Goal: Task Accomplishment & Management: Manage account settings

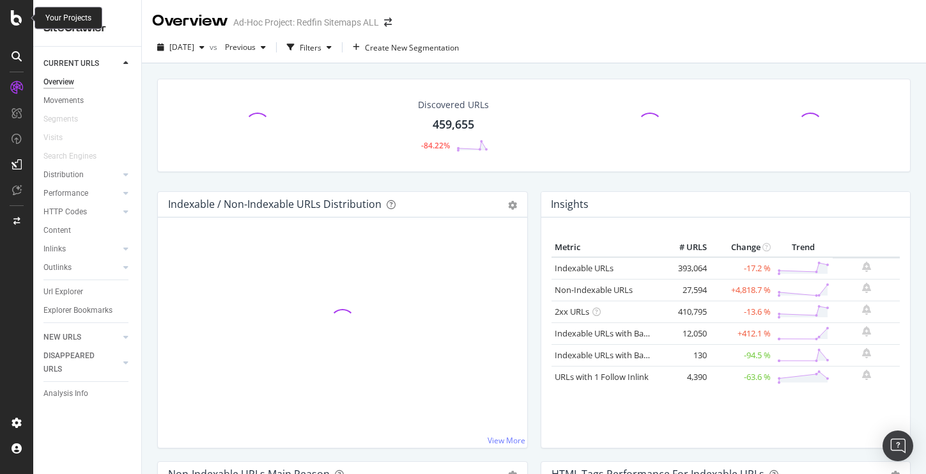
click at [12, 15] on icon at bounding box center [17, 17] width 12 height 15
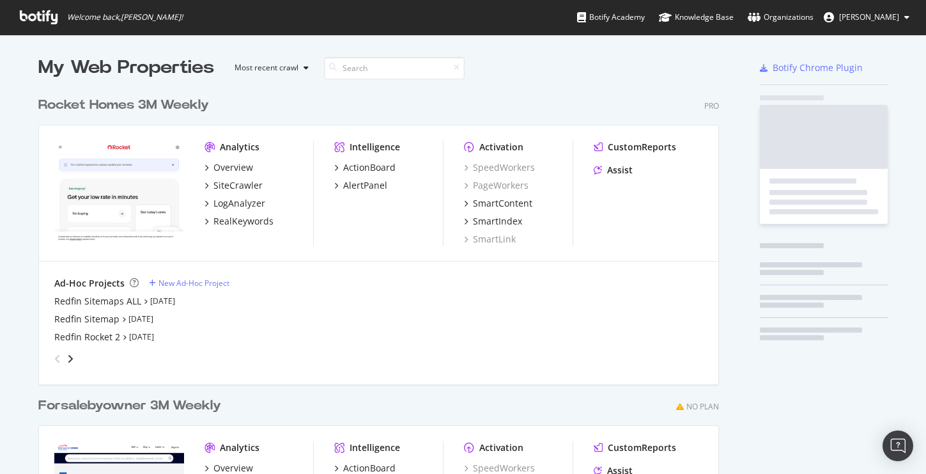
scroll to position [474, 926]
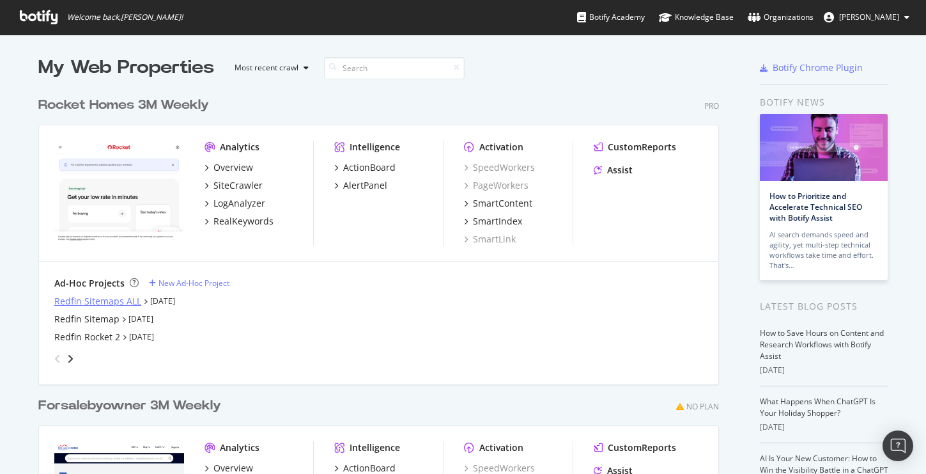
click at [99, 302] on div "Redfin Sitemaps ALL" at bounding box center [97, 301] width 87 height 13
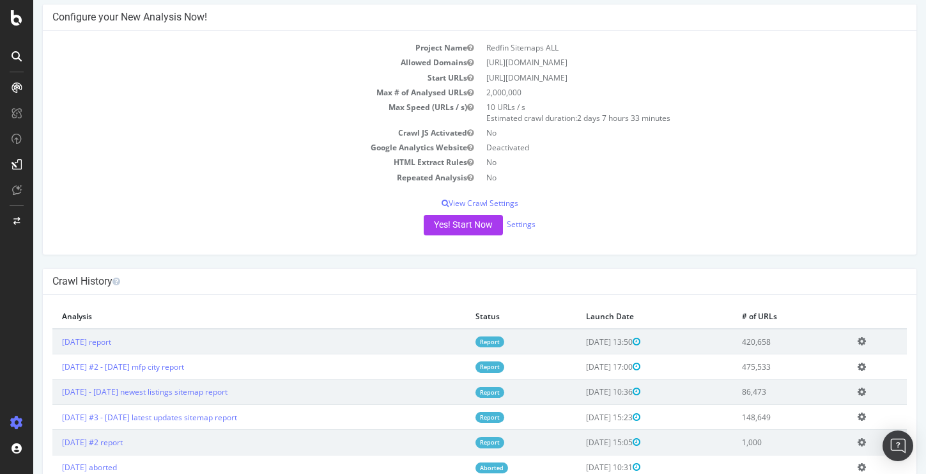
scroll to position [104, 0]
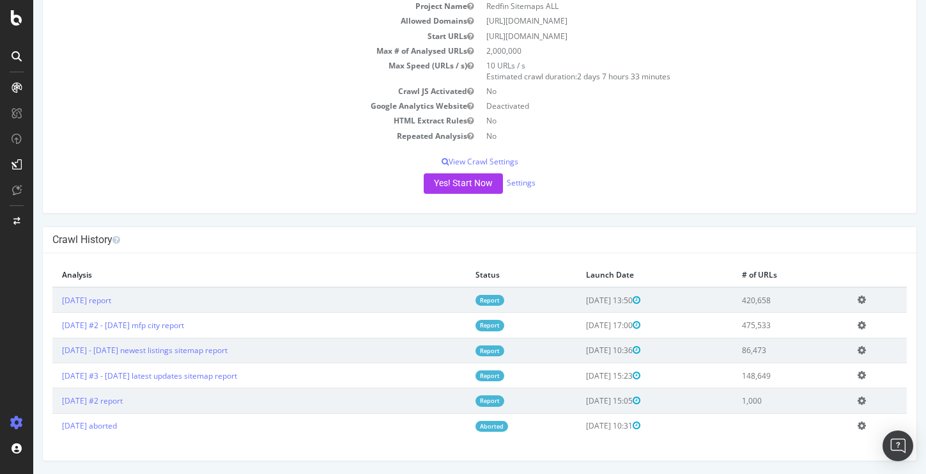
click at [866, 298] on icon at bounding box center [862, 300] width 8 height 10
click at [818, 318] on link "Add name" at bounding box center [815, 318] width 102 height 17
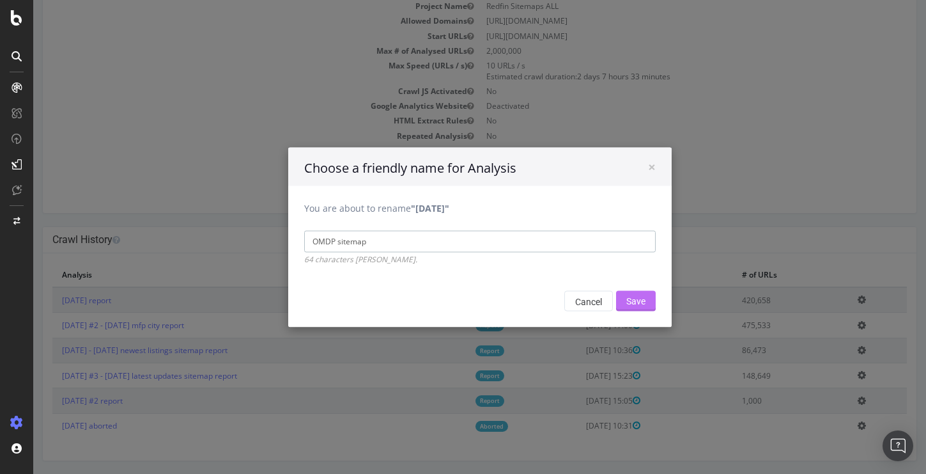
type input "OMDP sitemap"
click at [639, 302] on input "Save" at bounding box center [636, 300] width 40 height 20
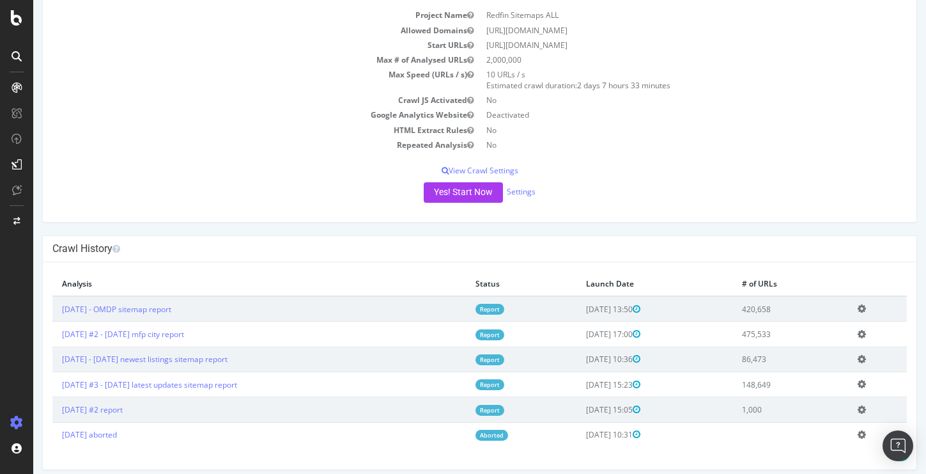
scroll to position [139, 0]
click at [866, 330] on icon at bounding box center [862, 333] width 8 height 10
click at [839, 357] on link "Edit name" at bounding box center [815, 351] width 102 height 17
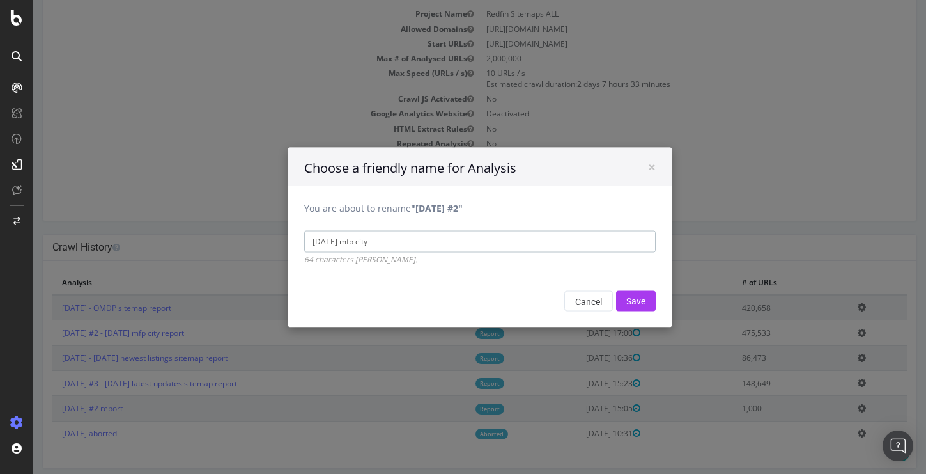
drag, startPoint x: 362, startPoint y: 243, endPoint x: 297, endPoint y: 243, distance: 64.6
click at [297, 243] on div "You are about to rename "2025 Sep. 8th #2" 2025 Sep 8th mfp city 64 characters …" at bounding box center [480, 224] width 384 height 79
click at [387, 245] on input "mfp city" at bounding box center [480, 241] width 352 height 22
type input "mfp city sitemap"
click at [642, 299] on input "Save" at bounding box center [636, 300] width 40 height 20
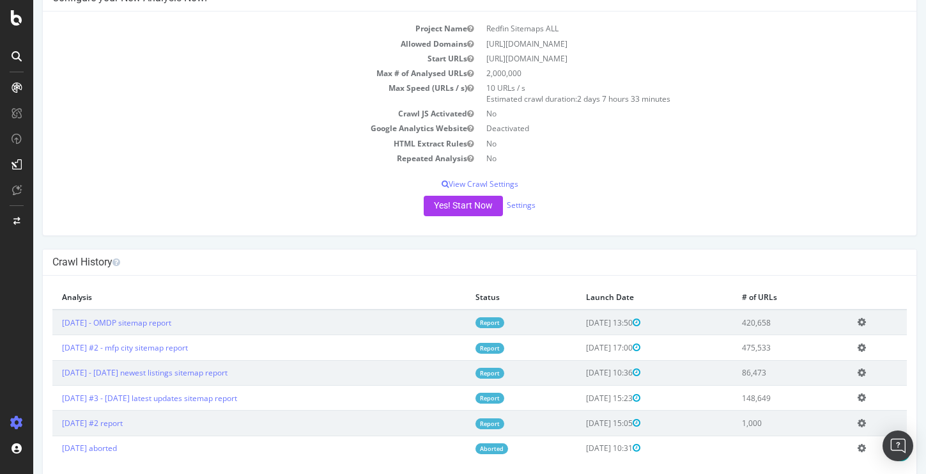
scroll to position [148, 0]
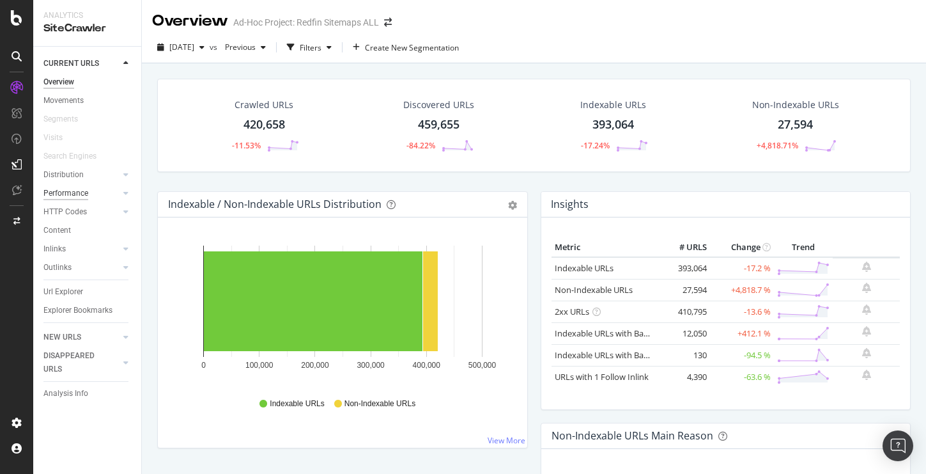
click at [68, 191] on div "Performance" at bounding box center [65, 193] width 45 height 13
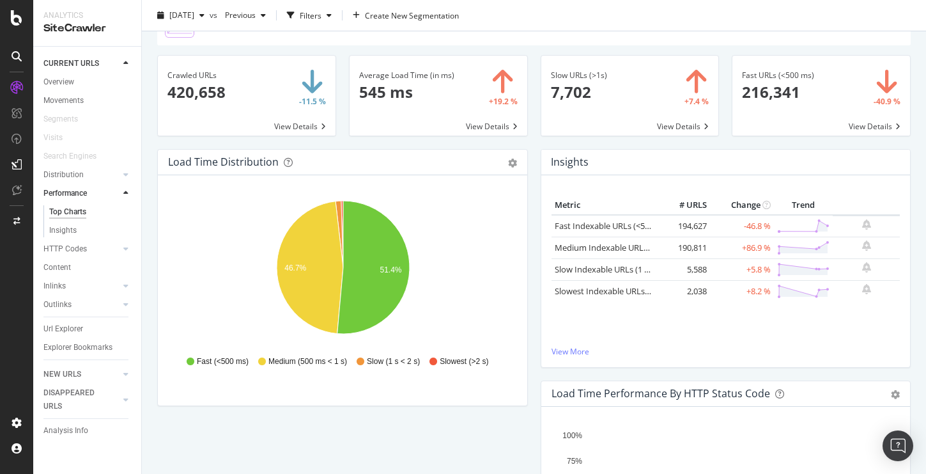
scroll to position [79, 0]
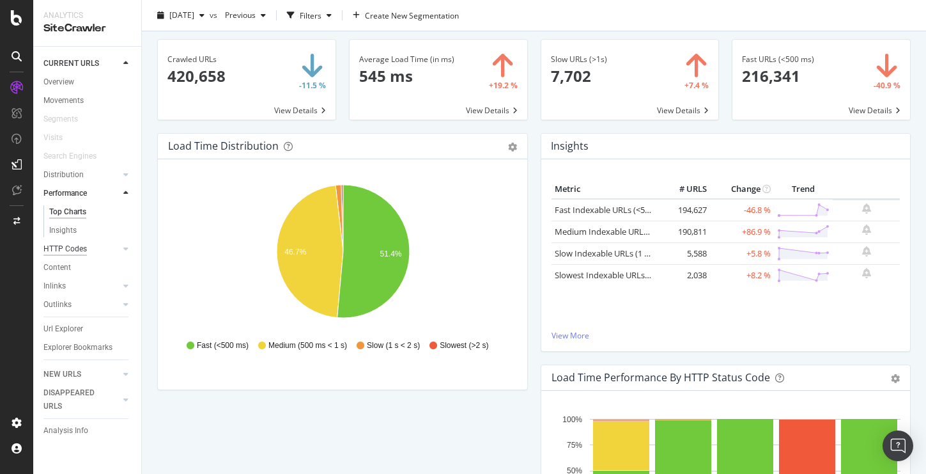
click at [72, 245] on div "HTTP Codes" at bounding box center [64, 248] width 43 height 13
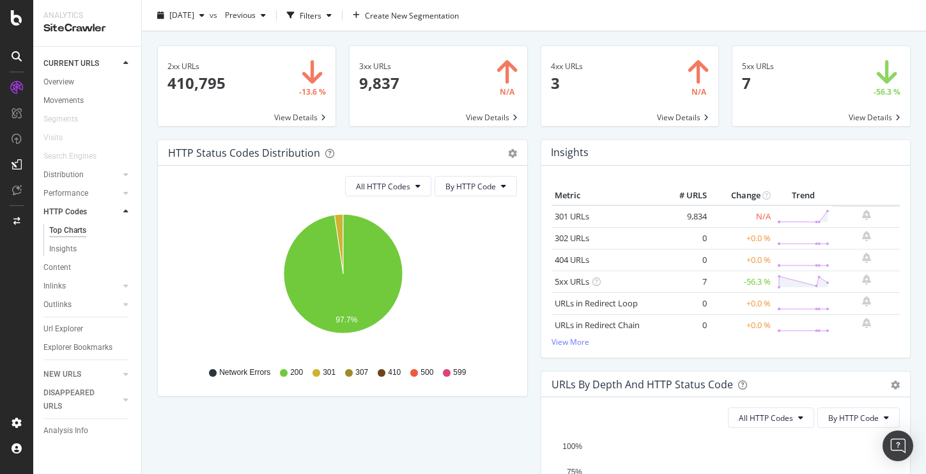
scroll to position [22, 0]
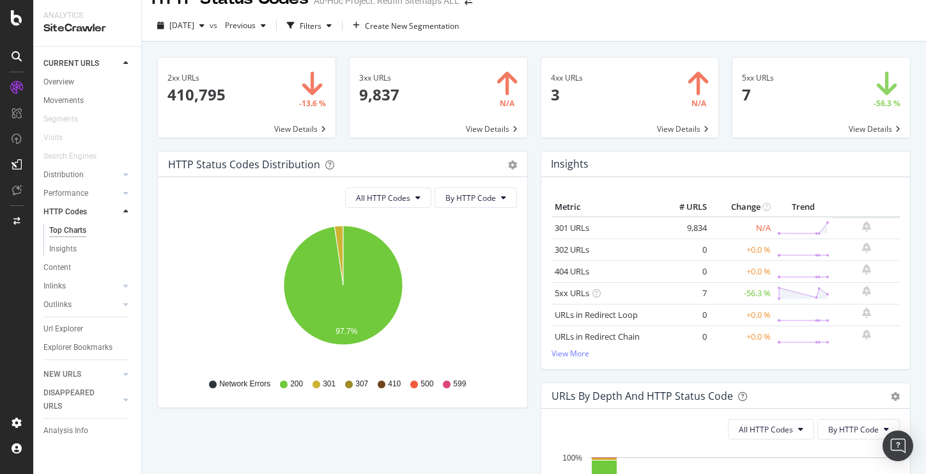
click at [478, 127] on span at bounding box center [439, 98] width 178 height 80
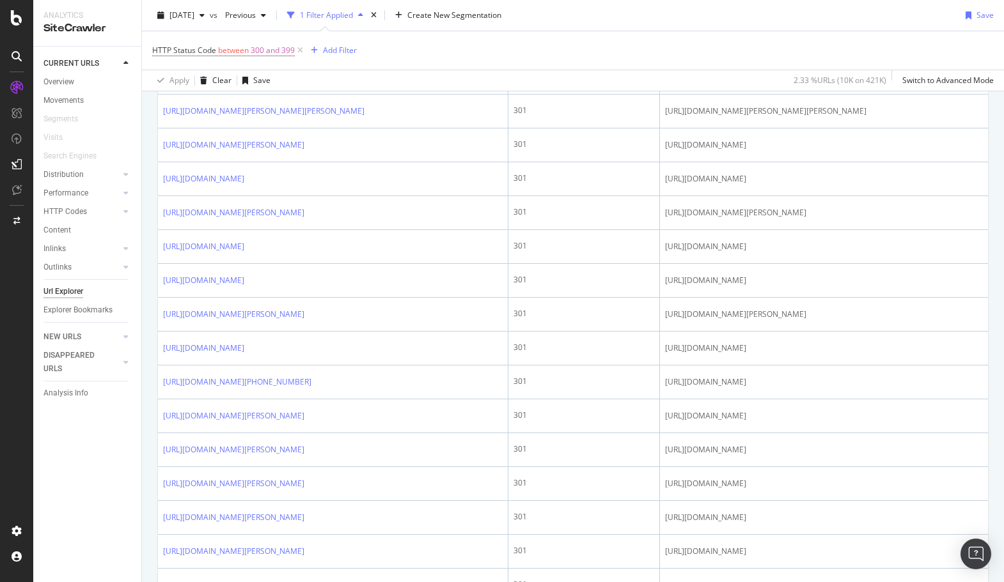
scroll to position [536, 0]
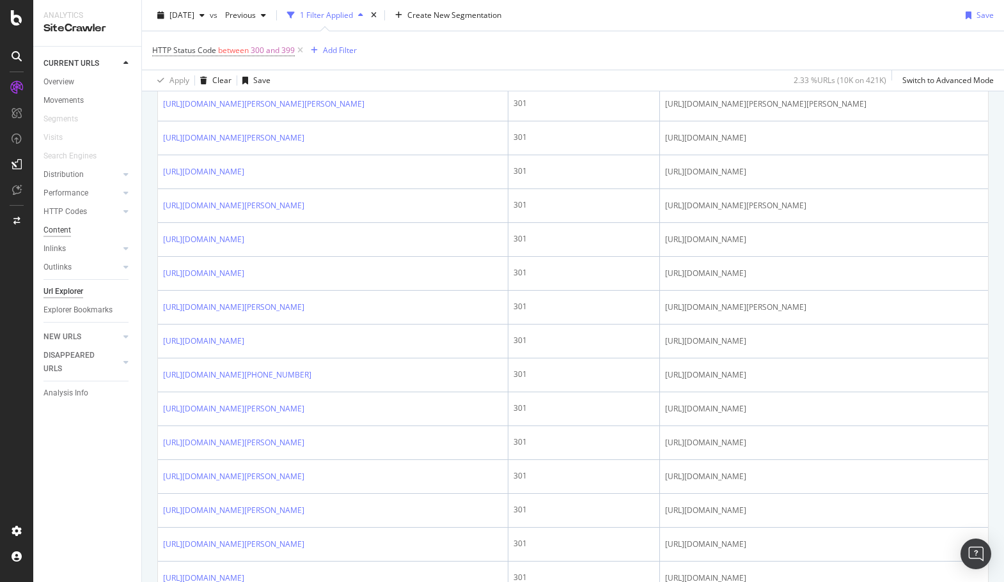
click at [61, 228] on div "Content" at bounding box center [56, 230] width 27 height 13
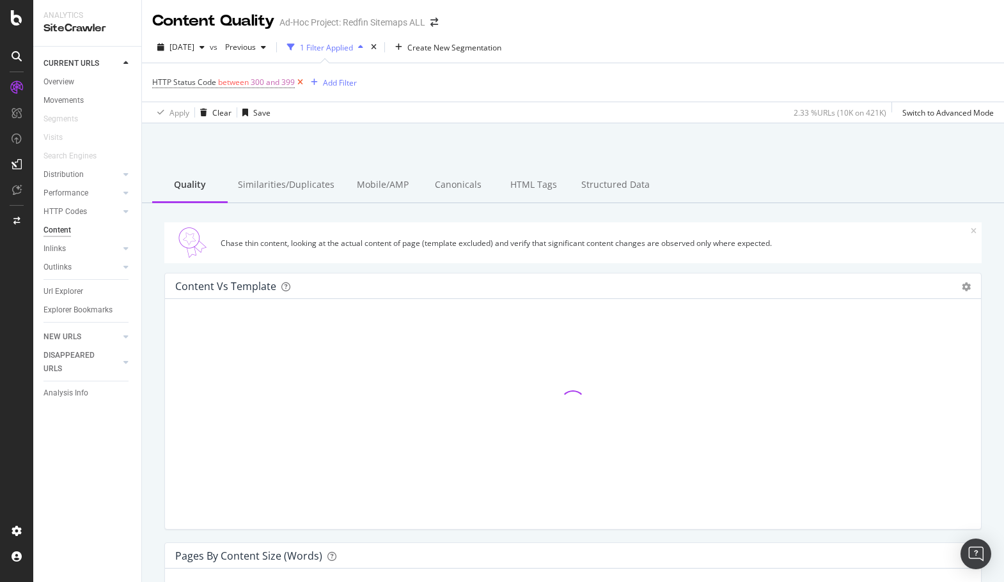
click at [300, 85] on icon at bounding box center [300, 82] width 11 height 13
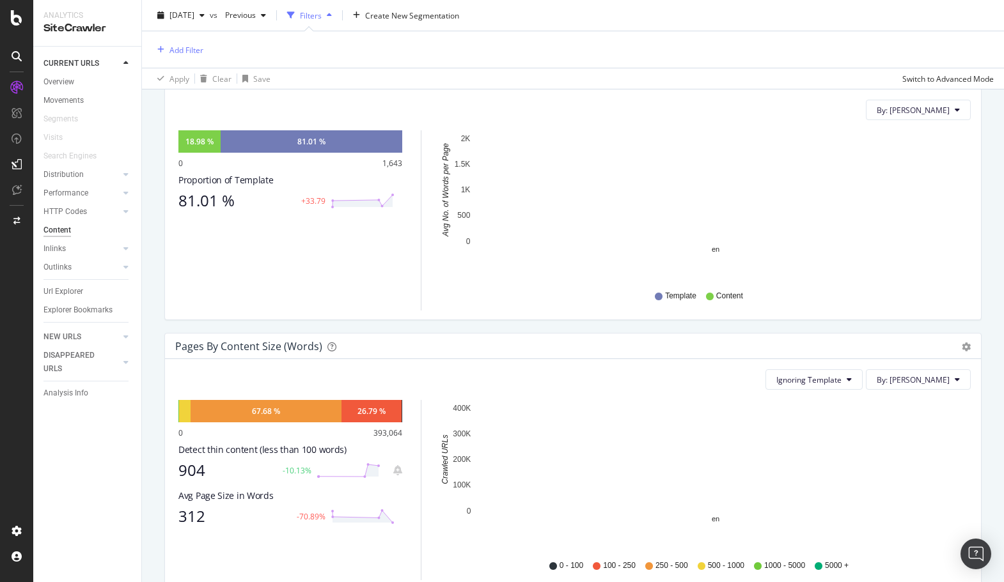
scroll to position [220, 0]
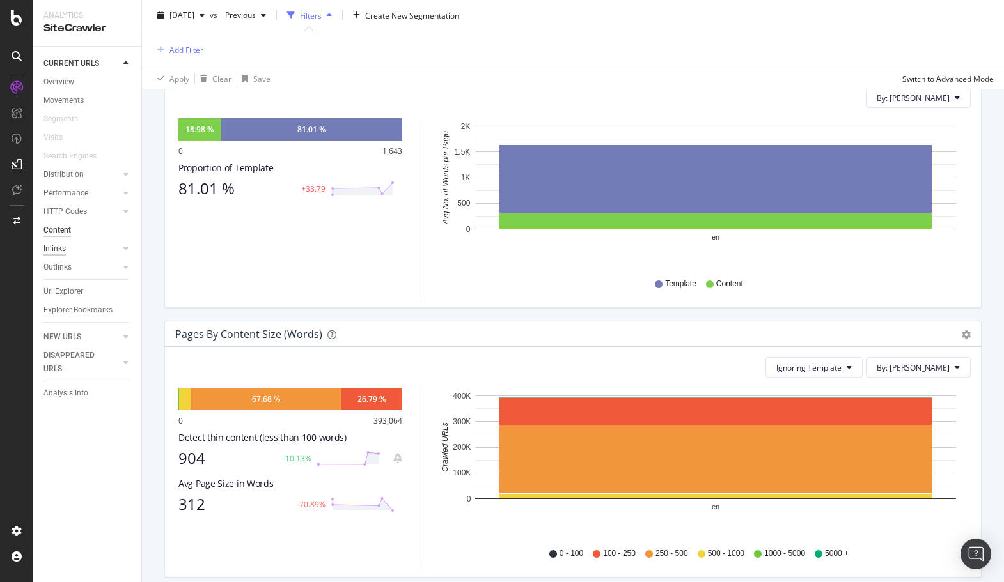
click at [53, 248] on div "Inlinks" at bounding box center [54, 248] width 22 height 13
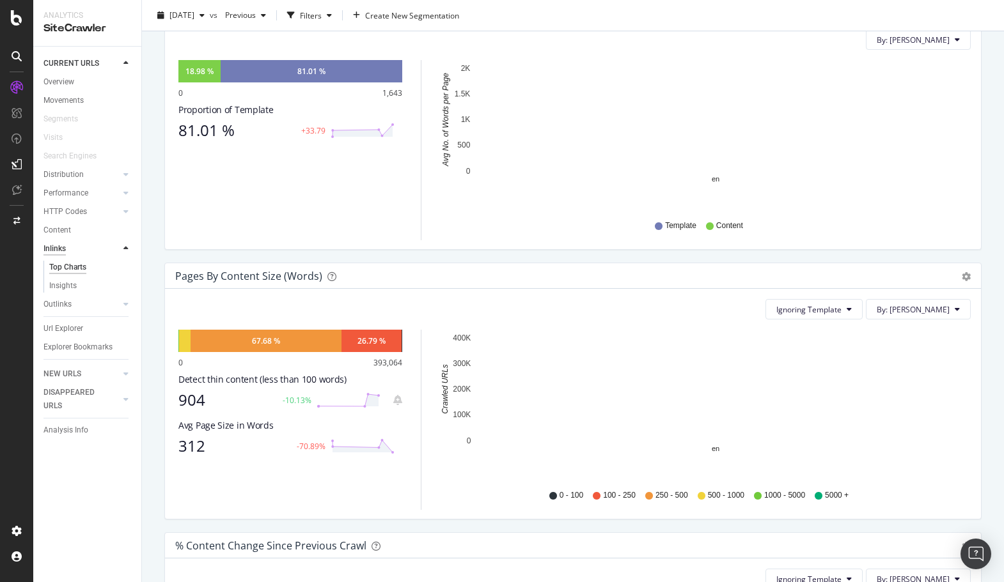
scroll to position [162, 0]
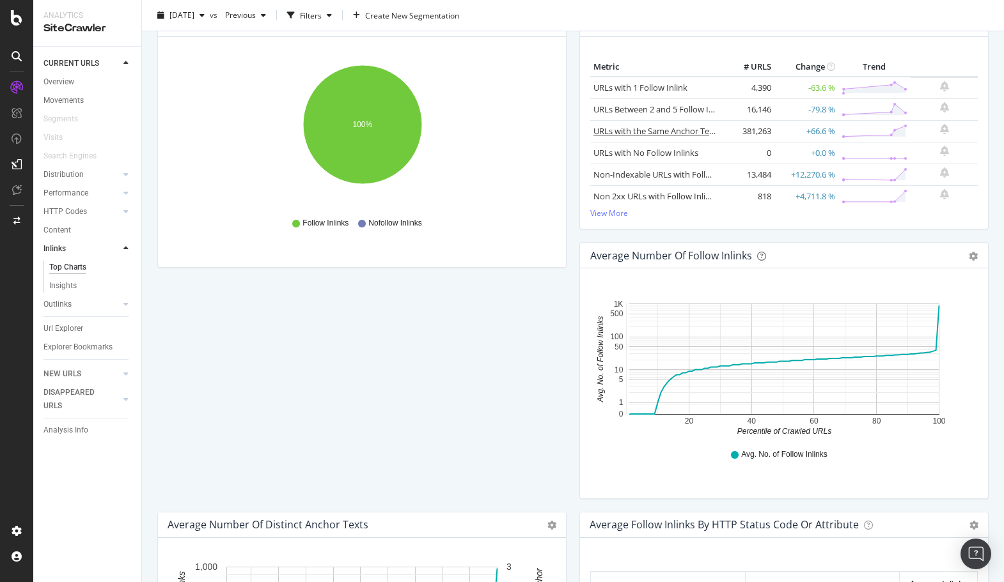
click at [665, 127] on link "URLs with the Same Anchor Text on Inlinks" at bounding box center [674, 131] width 162 height 12
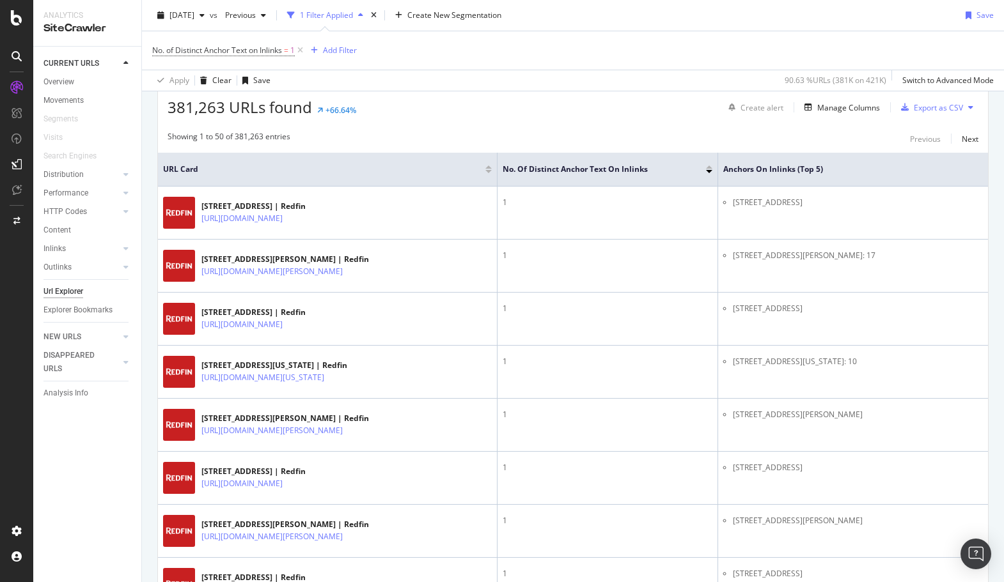
scroll to position [187, 0]
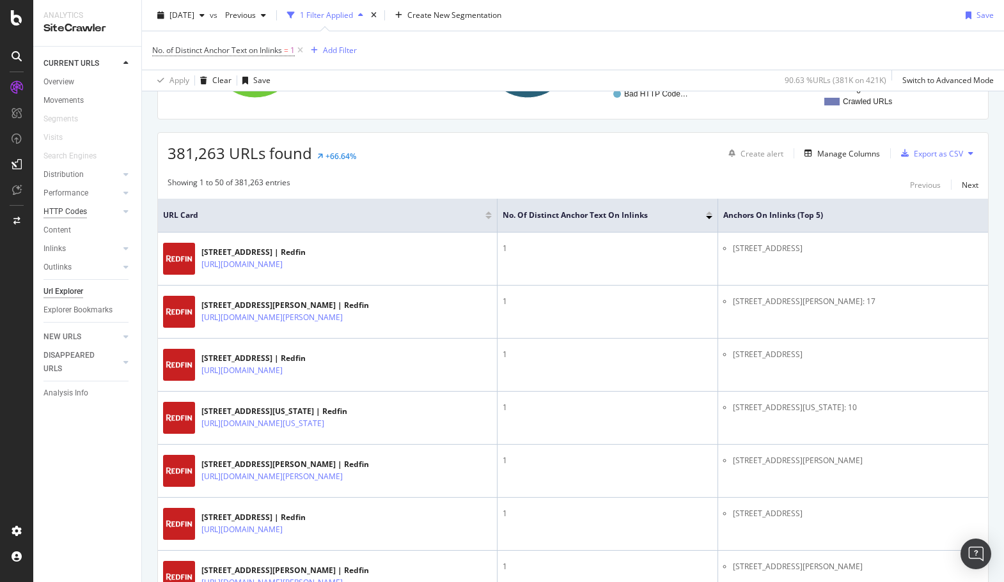
click at [60, 211] on div "HTTP Codes" at bounding box center [64, 211] width 43 height 13
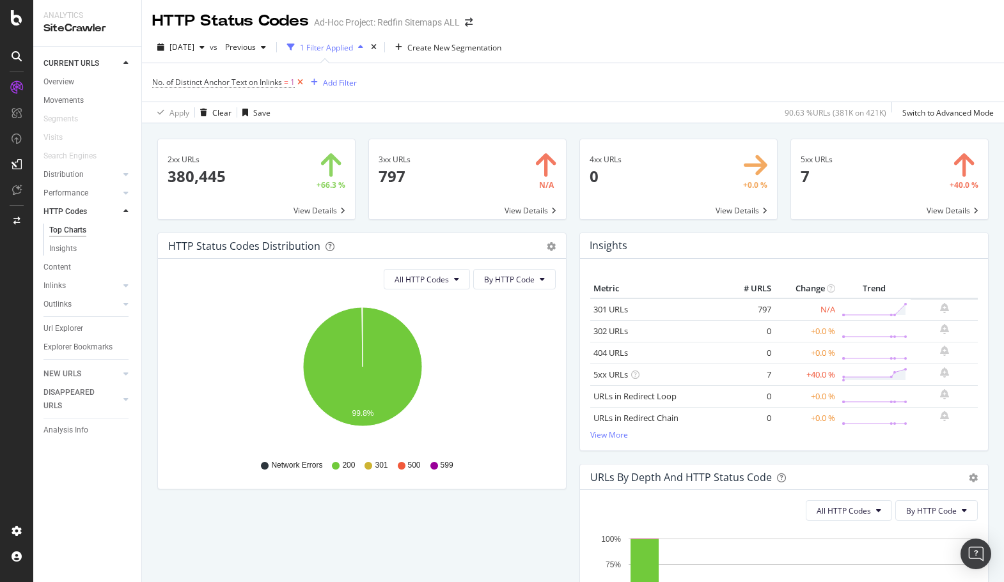
click at [300, 82] on icon at bounding box center [300, 82] width 11 height 13
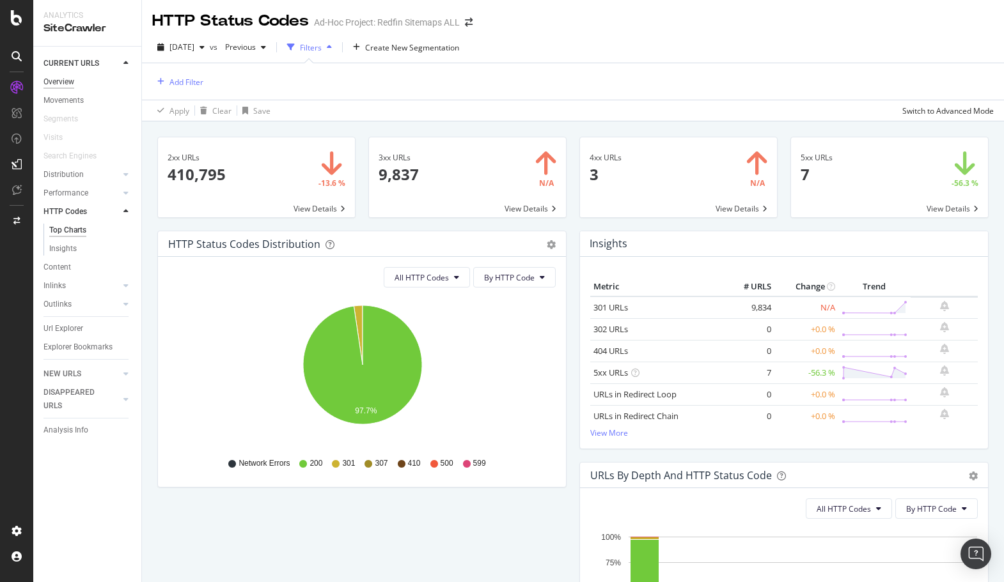
click at [61, 82] on div "Overview" at bounding box center [58, 81] width 31 height 13
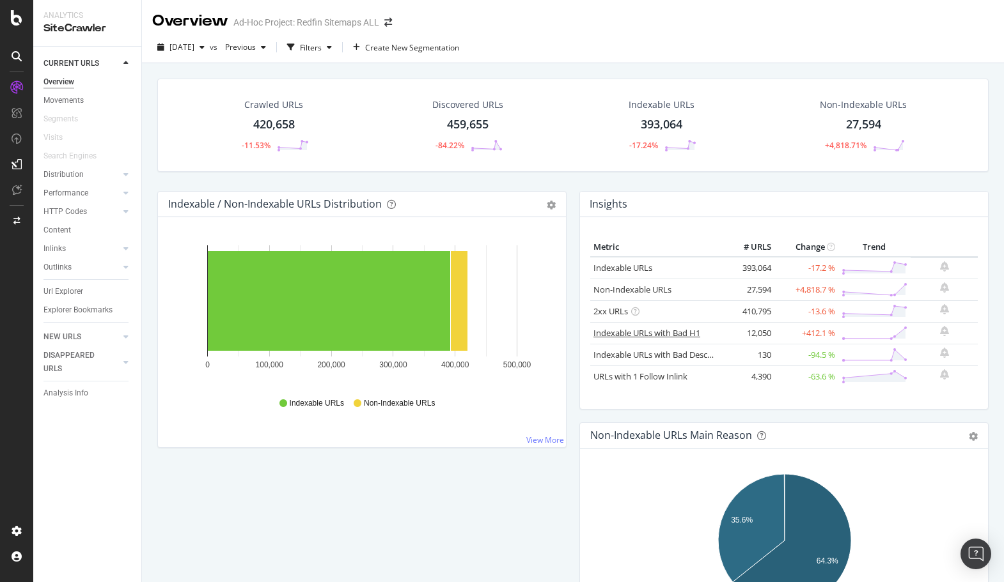
click at [655, 335] on link "Indexable URLs with Bad H1" at bounding box center [646, 333] width 107 height 12
click at [66, 209] on div "HTTP Codes" at bounding box center [64, 211] width 43 height 13
click at [642, 291] on link "Non-Indexable URLs" at bounding box center [632, 290] width 78 height 12
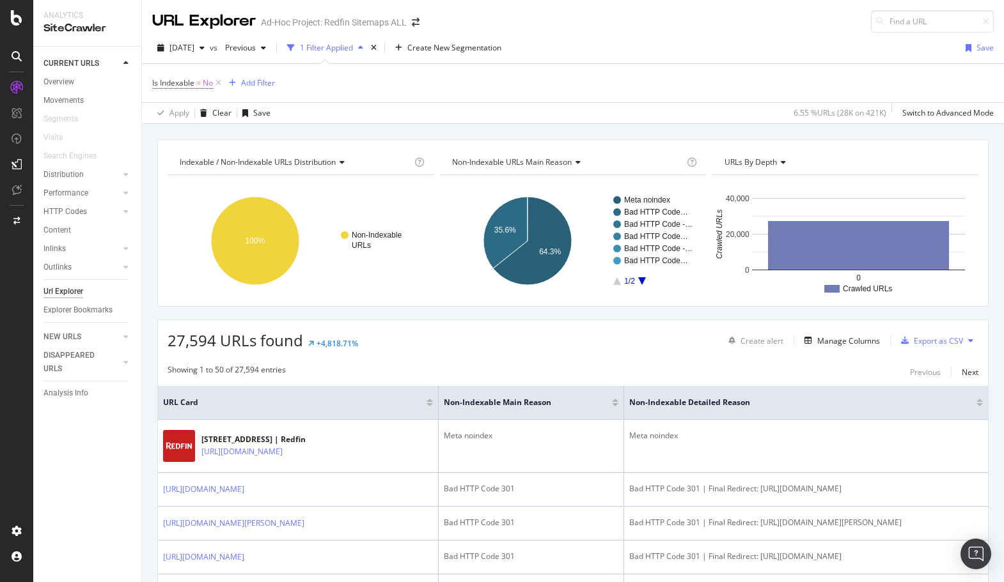
click at [640, 280] on icon "A chart." at bounding box center [642, 281] width 8 height 8
click at [618, 279] on icon "A chart." at bounding box center [617, 281] width 8 height 8
click at [69, 77] on div "Overview" at bounding box center [58, 81] width 31 height 13
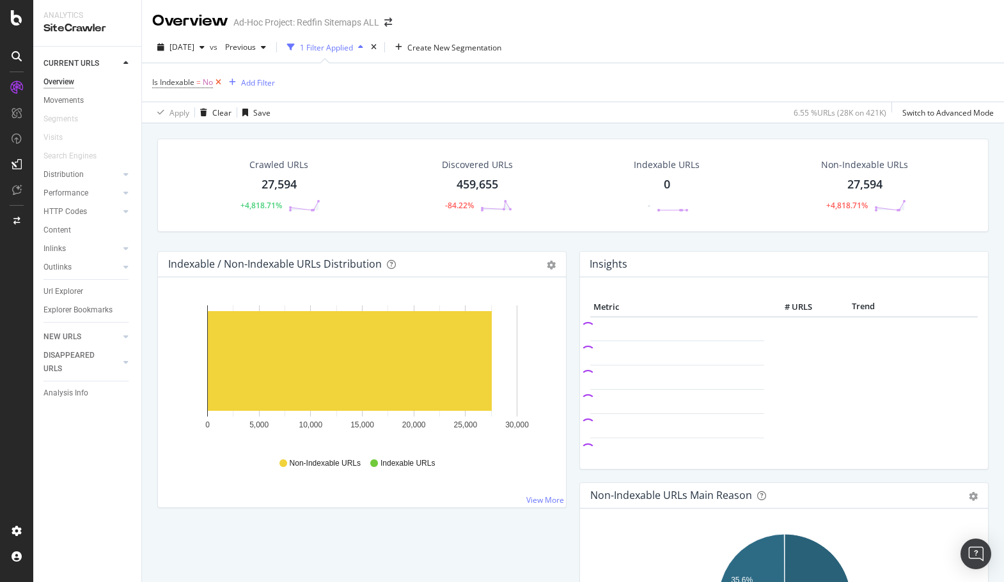
click at [220, 81] on icon at bounding box center [218, 82] width 11 height 13
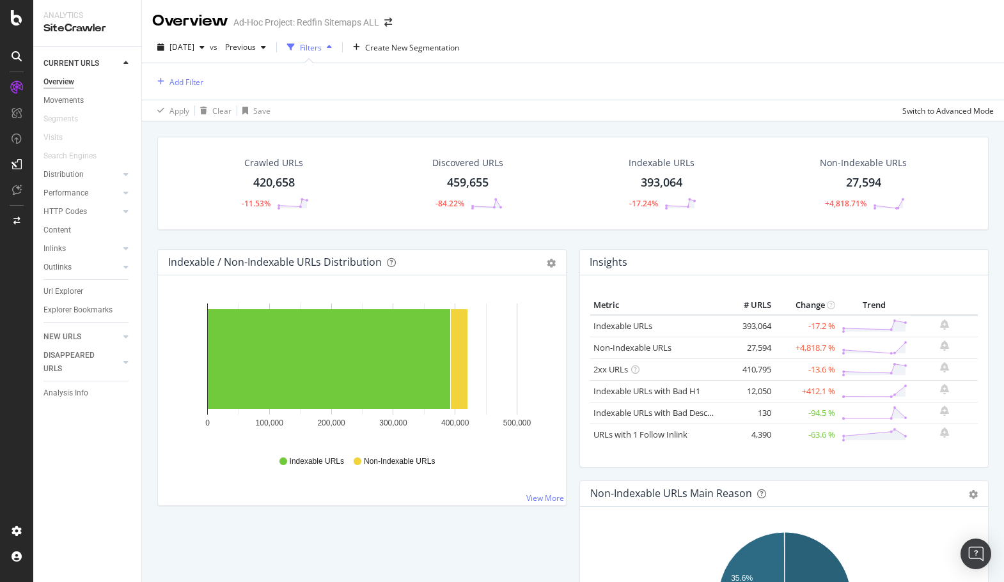
click at [860, 184] on div "27,594" at bounding box center [863, 183] width 35 height 17
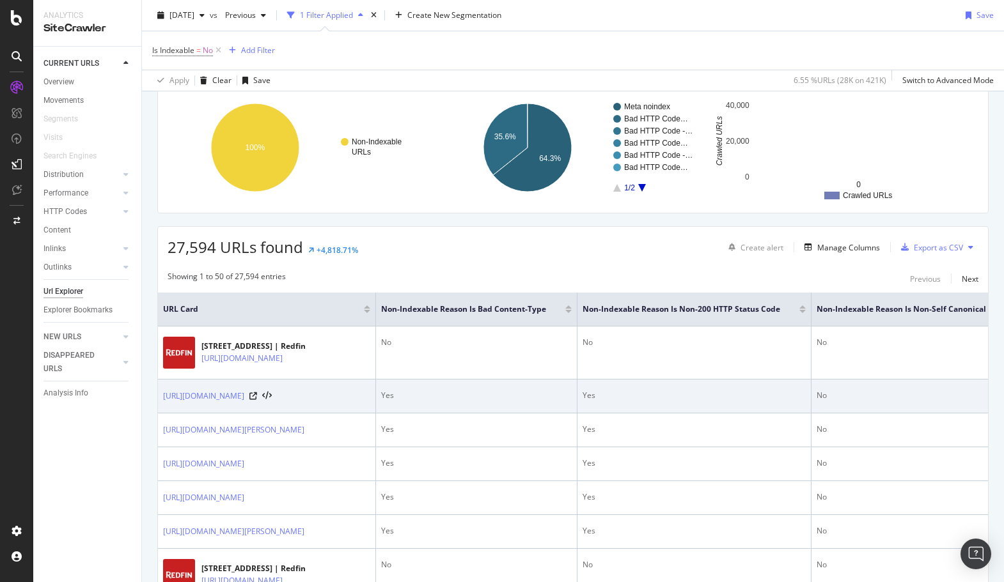
scroll to position [87, 0]
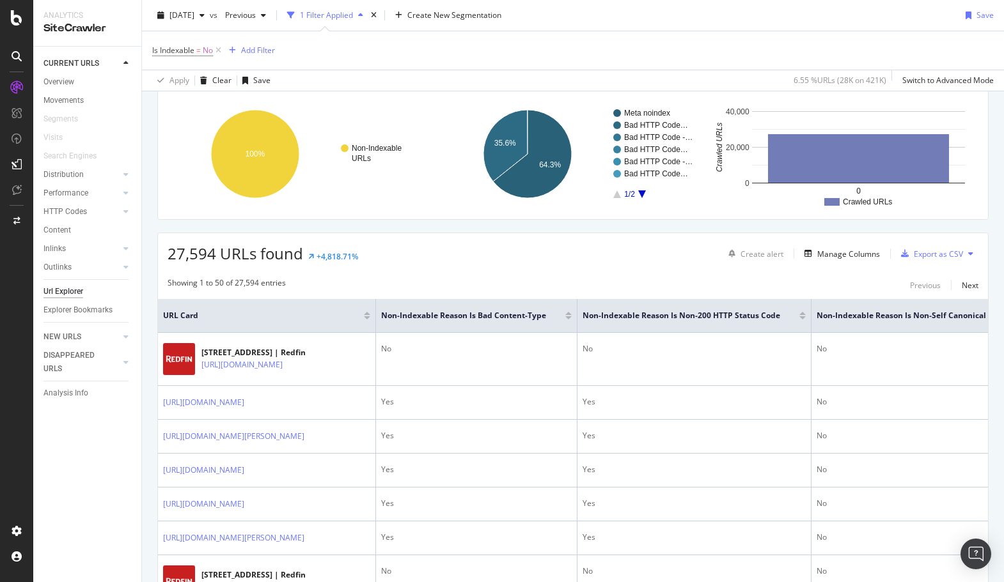
click at [642, 191] on icon "A chart." at bounding box center [642, 195] width 8 height 8
click at [618, 193] on icon "A chart." at bounding box center [617, 195] width 8 height 8
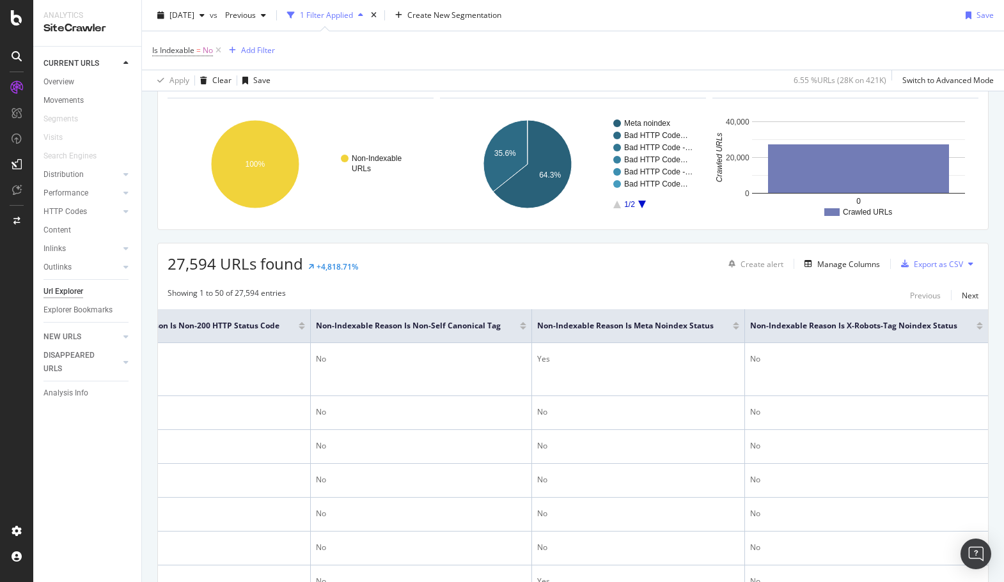
scroll to position [0, 0]
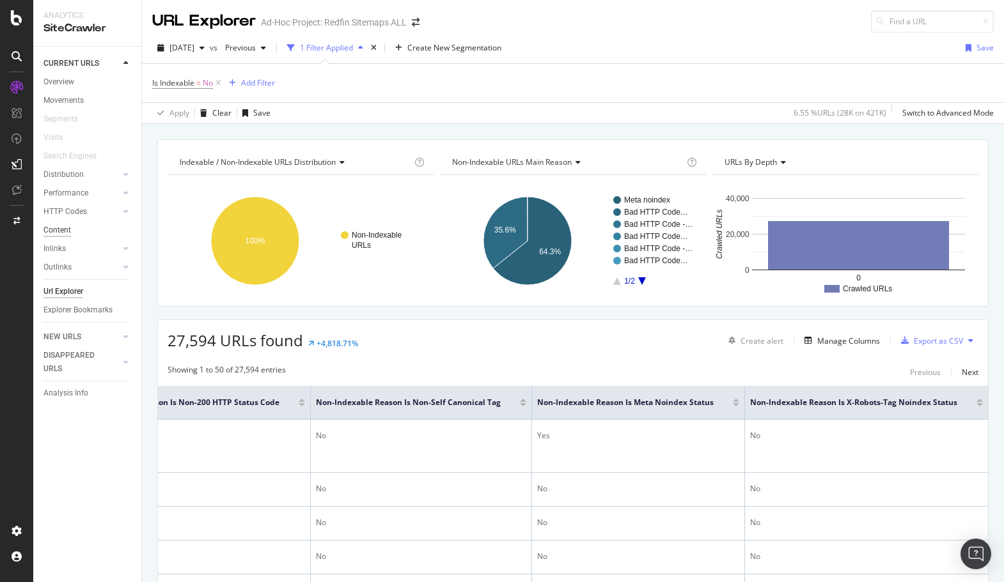
click at [57, 232] on div "Content" at bounding box center [56, 230] width 27 height 13
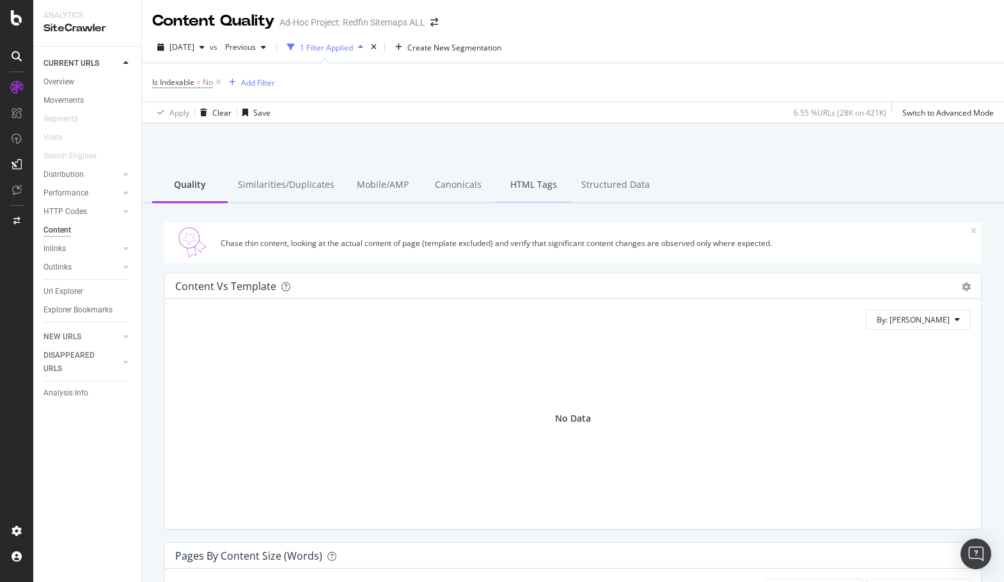
click at [518, 184] on div "HTML Tags" at bounding box center [532, 185] width 75 height 35
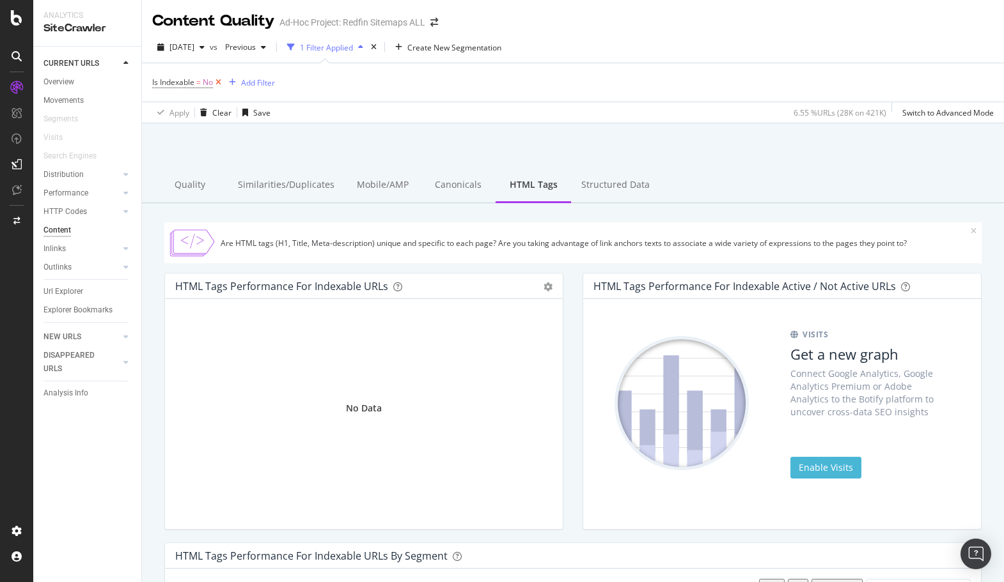
click at [217, 79] on icon at bounding box center [218, 82] width 11 height 13
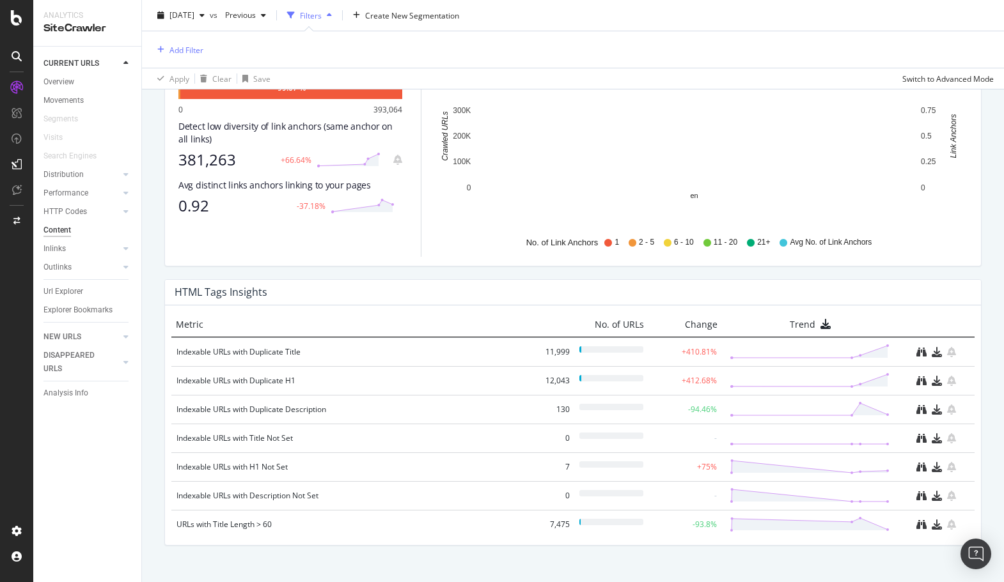
scroll to position [804, 0]
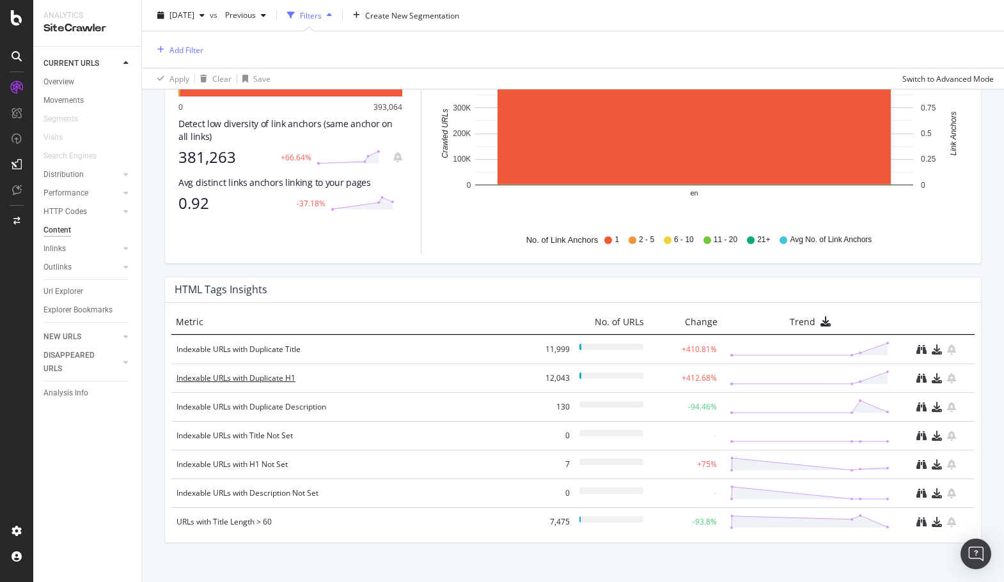
click at [268, 376] on div "Indexable URLs with Duplicate H1" at bounding box center [352, 378] width 352 height 13
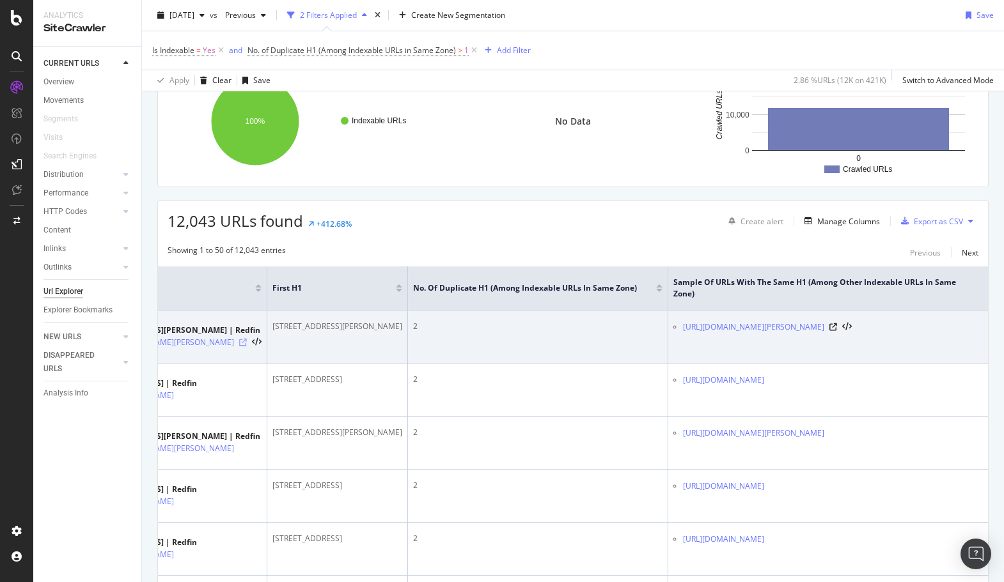
scroll to position [0, 215]
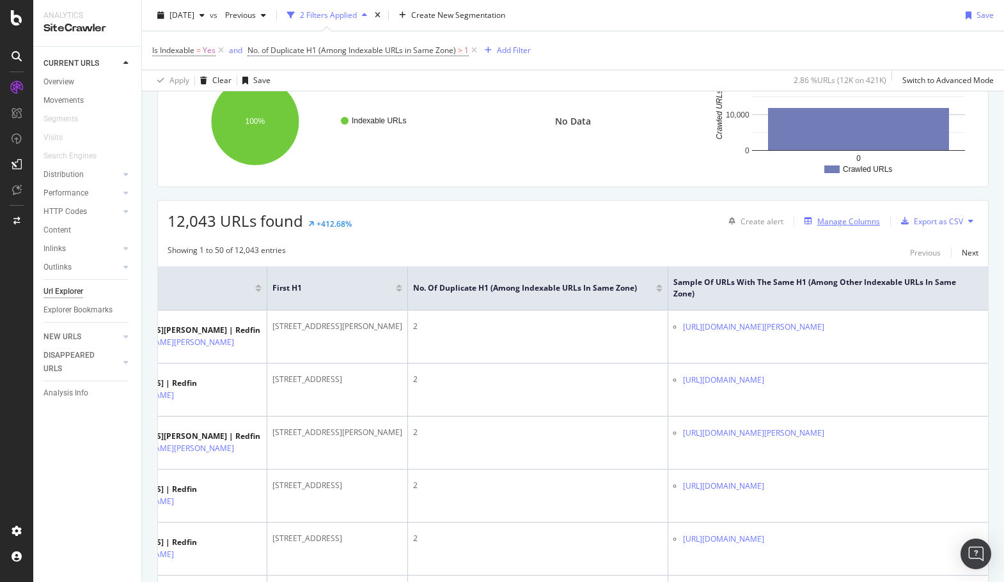
click at [855, 217] on div "Manage Columns" at bounding box center [848, 221] width 63 height 11
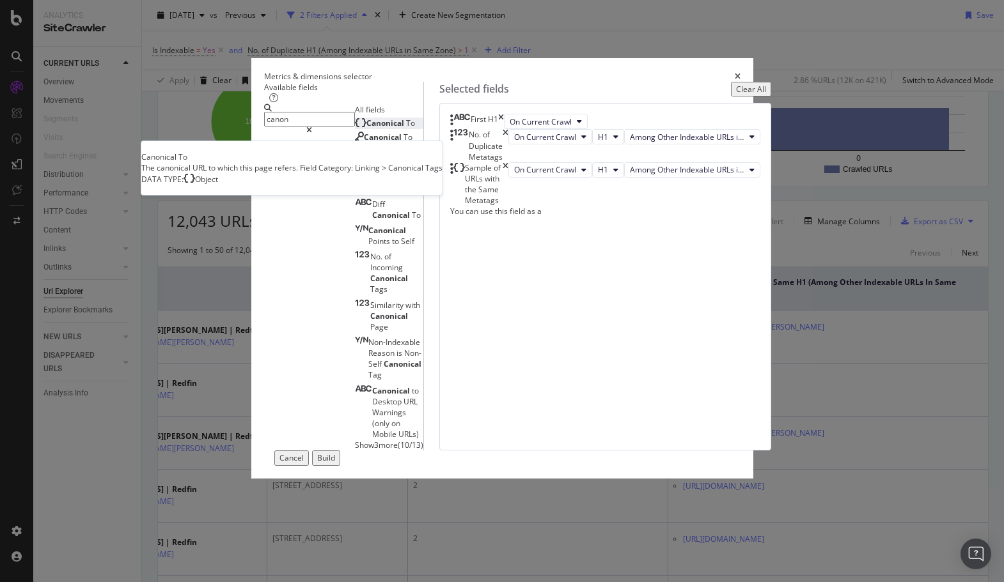
type input "canon"
click at [366, 129] on span "Canonical" at bounding box center [386, 123] width 40 height 11
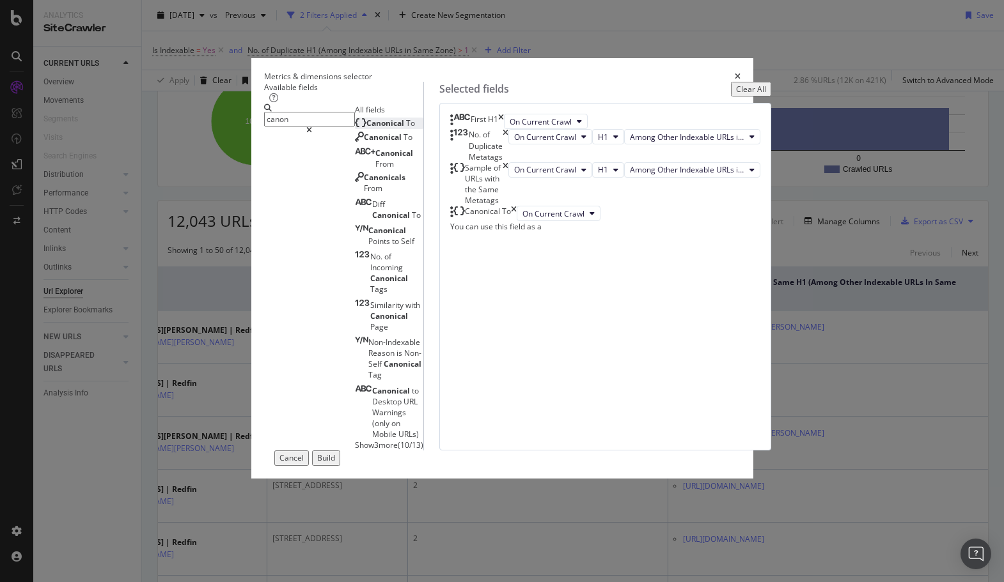
click at [335, 464] on div "Build" at bounding box center [326, 458] width 18 height 11
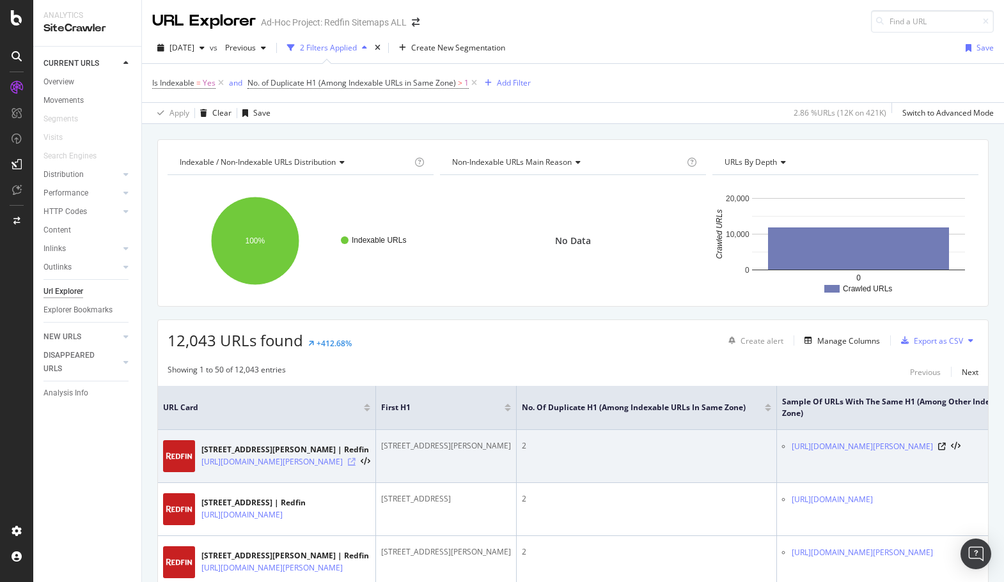
click at [355, 460] on icon at bounding box center [352, 462] width 8 height 8
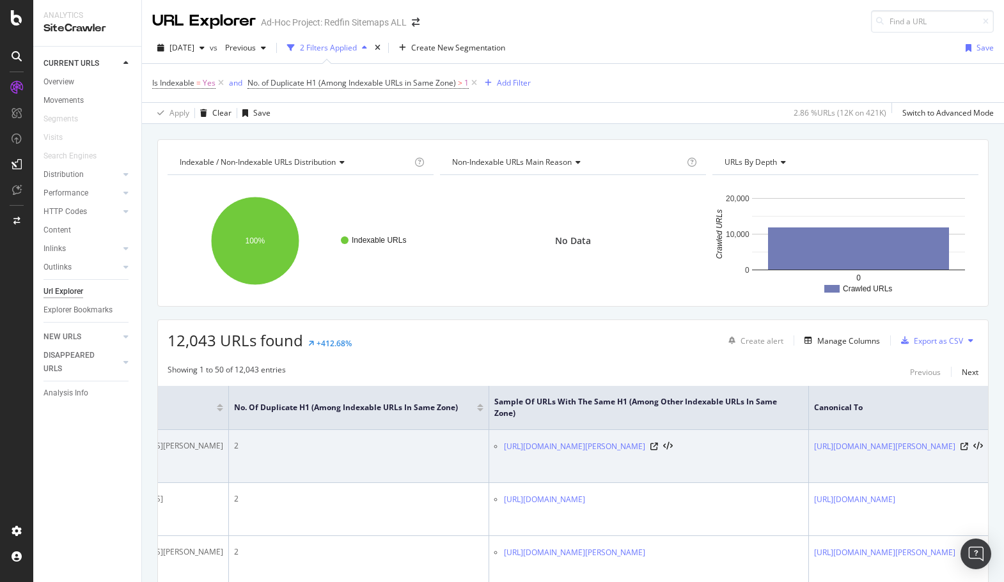
scroll to position [0, 439]
click at [658, 451] on icon at bounding box center [654, 447] width 8 height 8
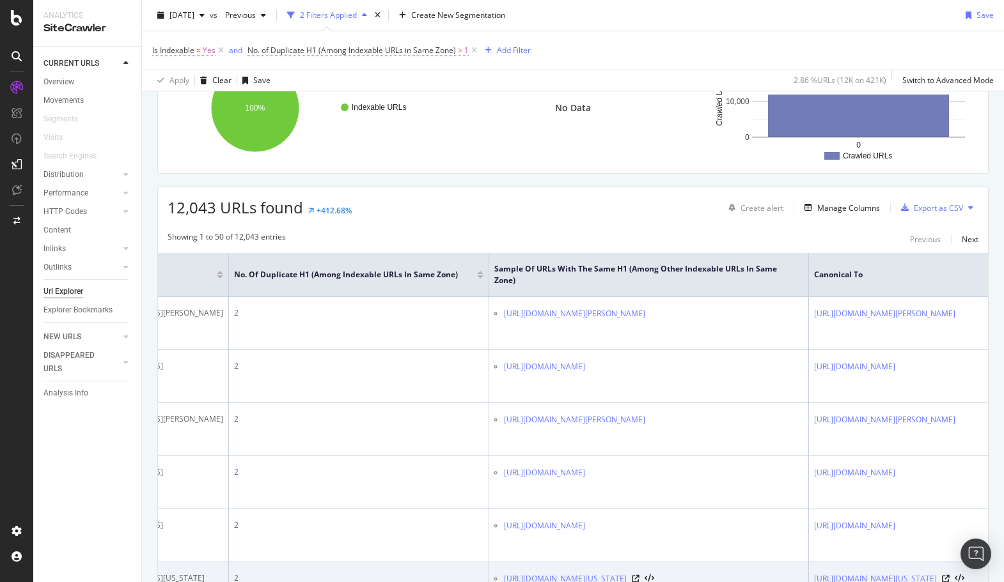
scroll to position [0, 0]
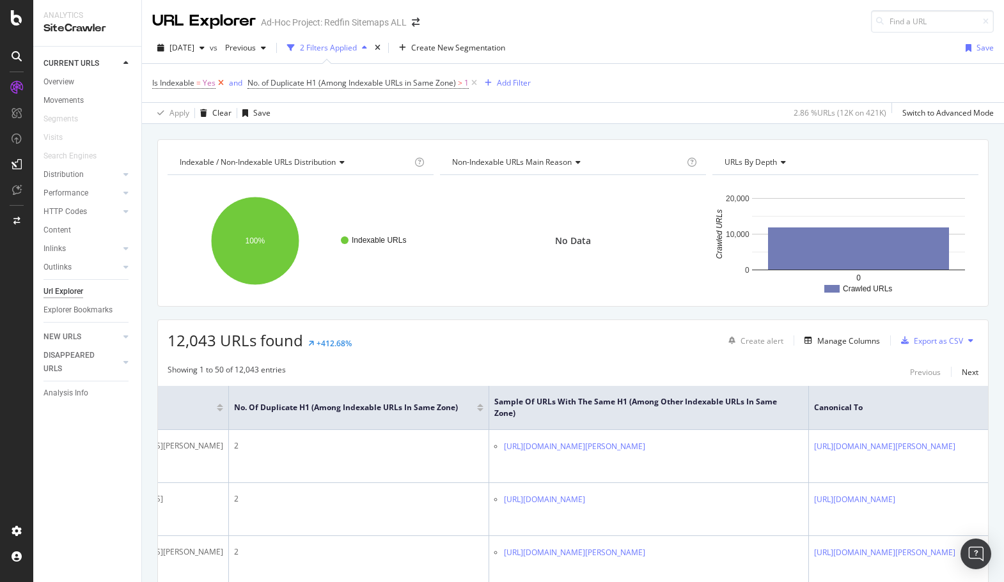
click at [219, 82] on icon at bounding box center [220, 83] width 11 height 13
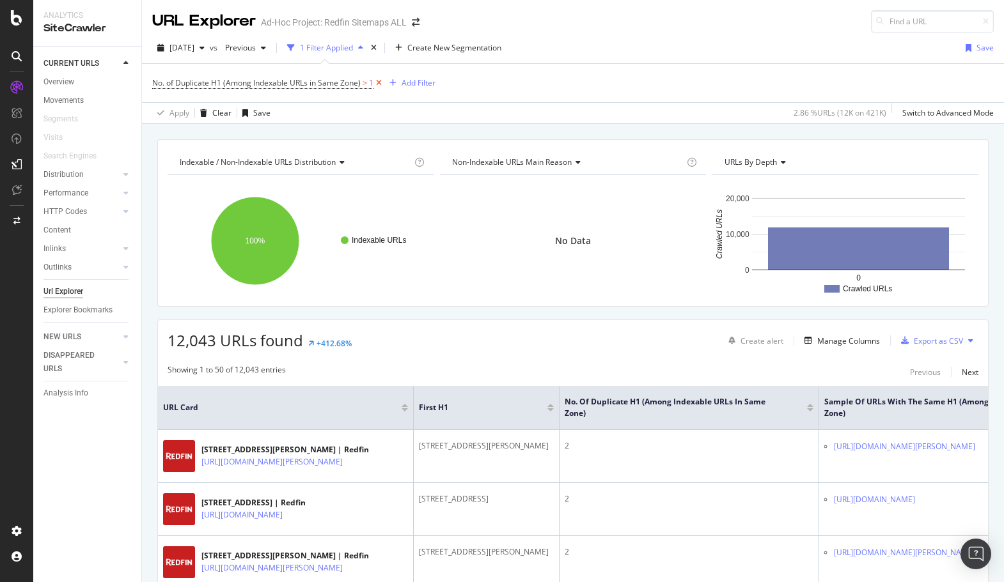
click at [379, 82] on icon at bounding box center [378, 83] width 11 height 13
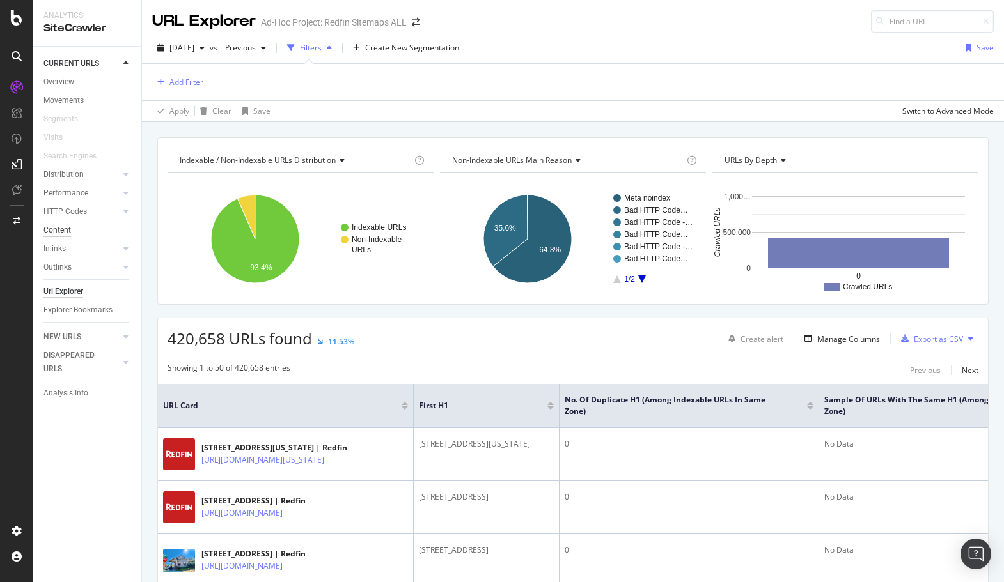
click at [57, 232] on div "Content" at bounding box center [56, 230] width 27 height 13
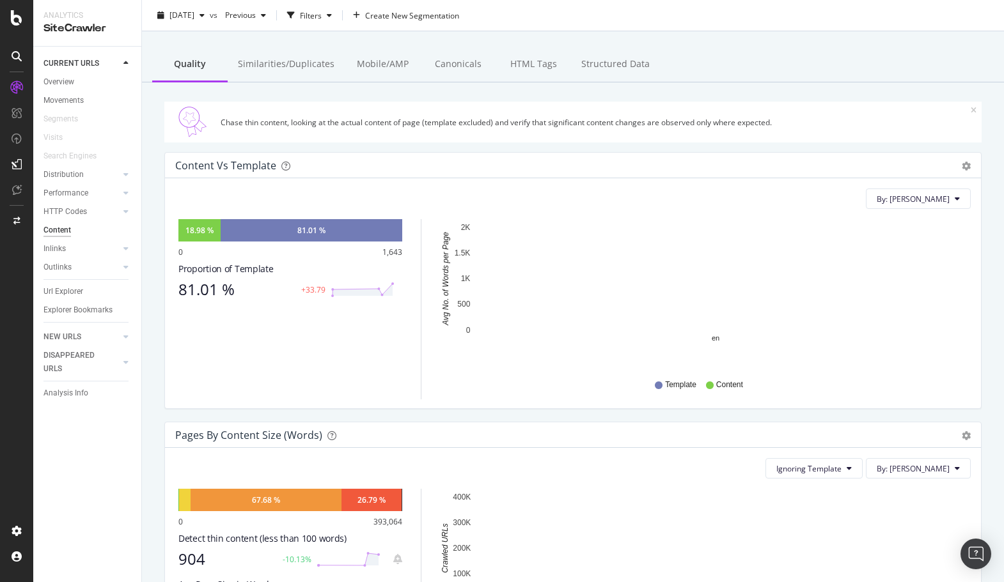
scroll to position [58, 0]
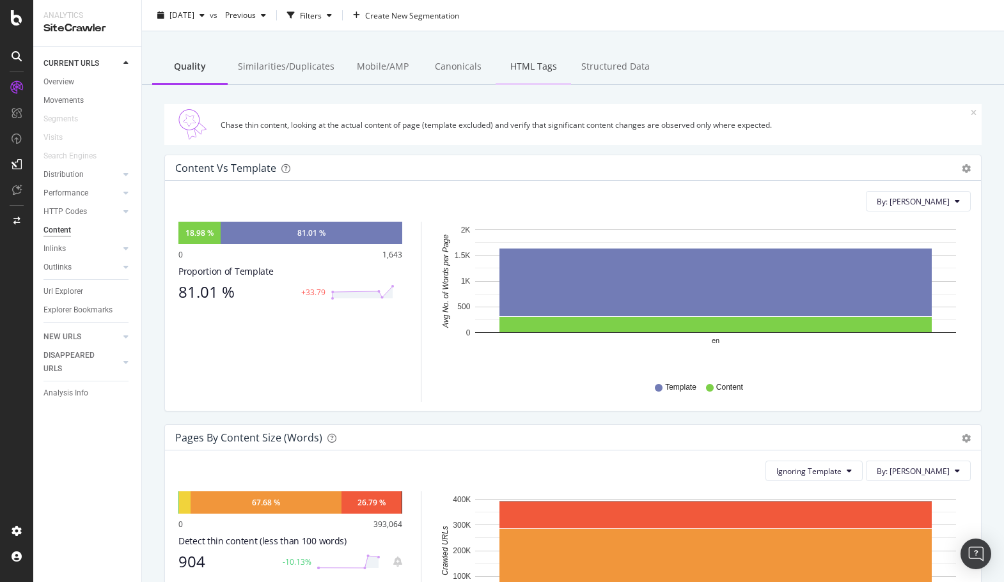
click at [534, 63] on div "HTML Tags" at bounding box center [532, 67] width 75 height 35
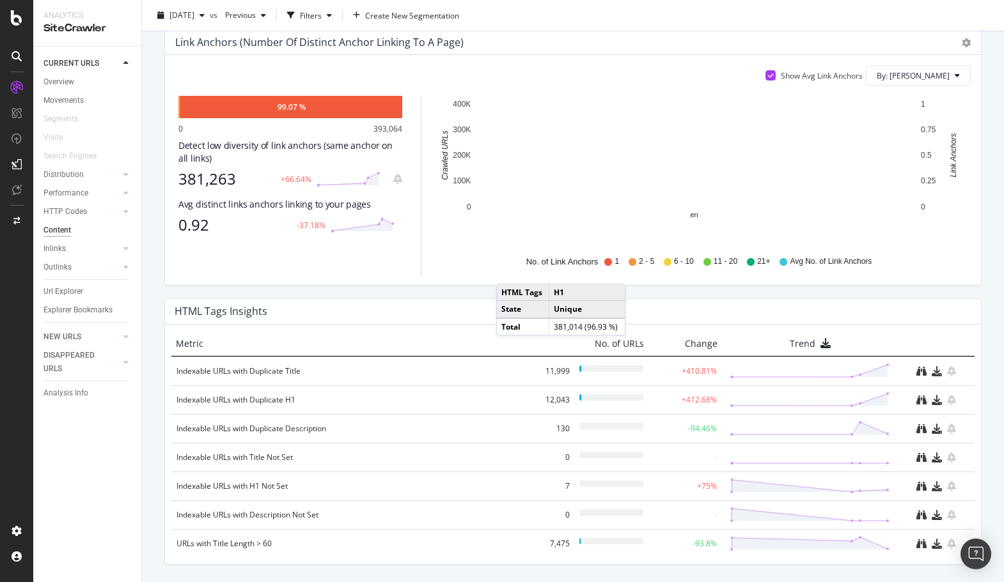
scroll to position [764, 0]
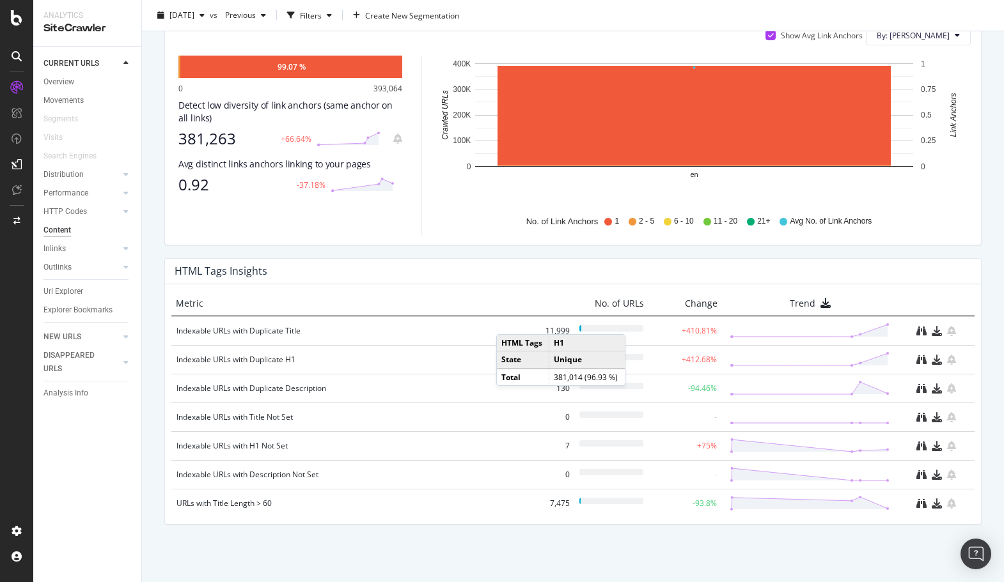
click at [464, 299] on div "Metric" at bounding box center [352, 303] width 353 height 13
click at [253, 331] on div "Indexable URLs with Duplicate Title" at bounding box center [352, 331] width 352 height 13
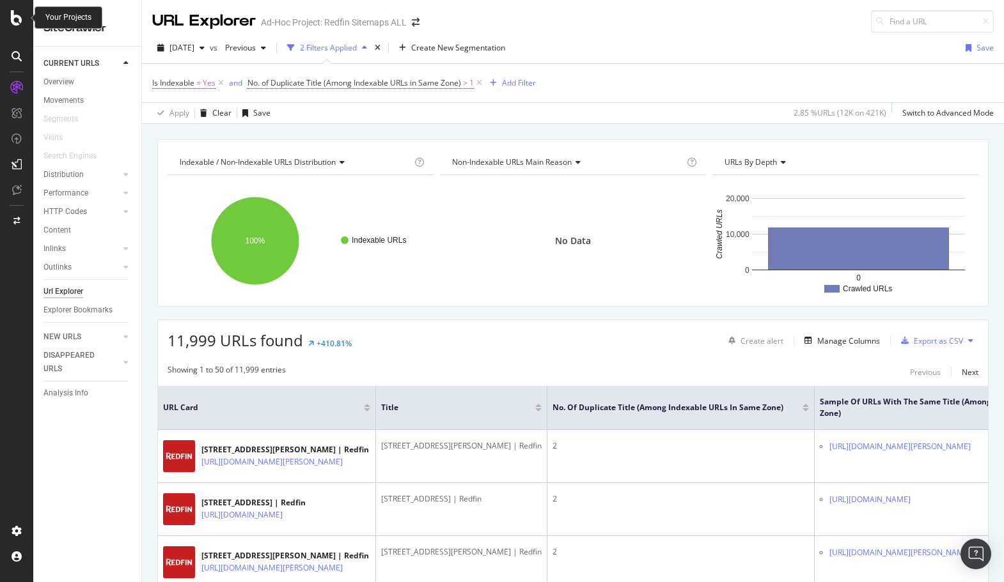
click at [16, 16] on icon at bounding box center [17, 17] width 12 height 15
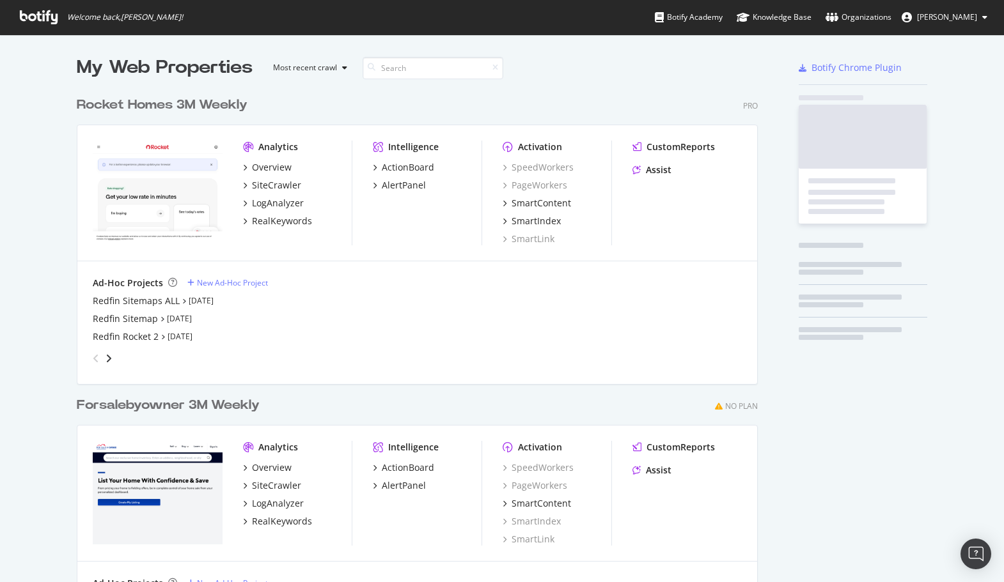
scroll to position [582, 1004]
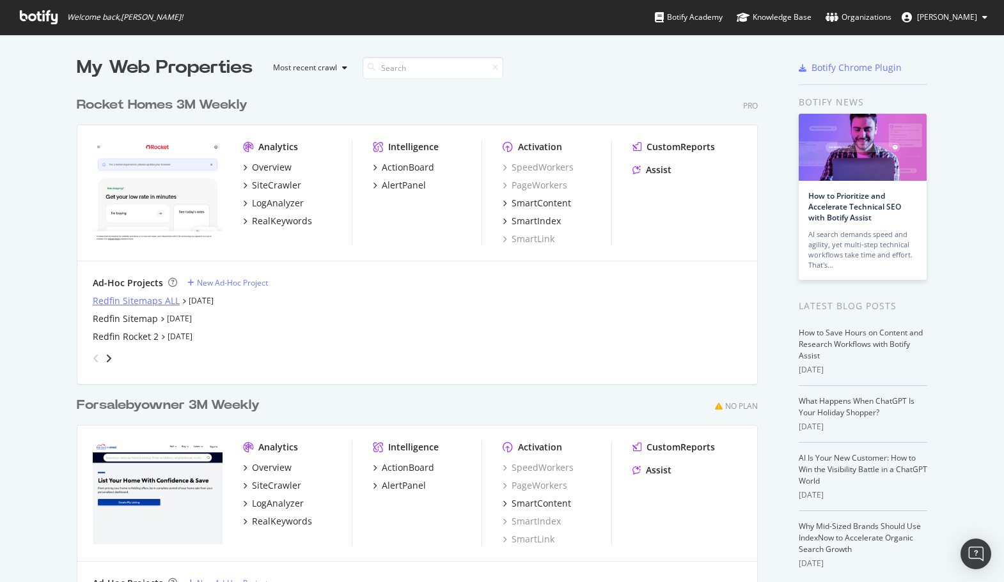
click at [141, 300] on div "Redfin Sitemaps ALL" at bounding box center [136, 301] width 87 height 13
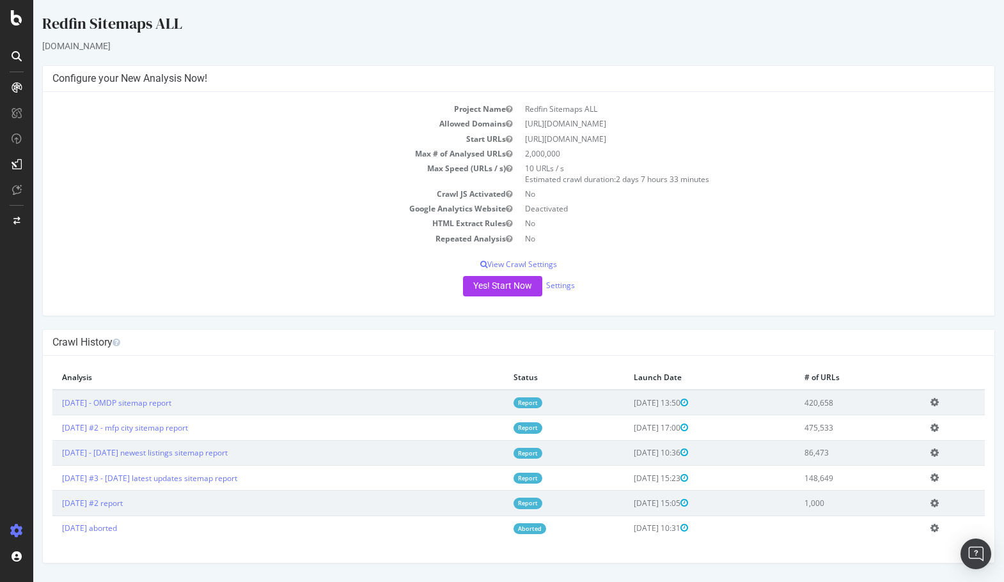
click at [926, 451] on icon at bounding box center [934, 453] width 8 height 10
click at [907, 471] on link "Edit name" at bounding box center [887, 472] width 102 height 17
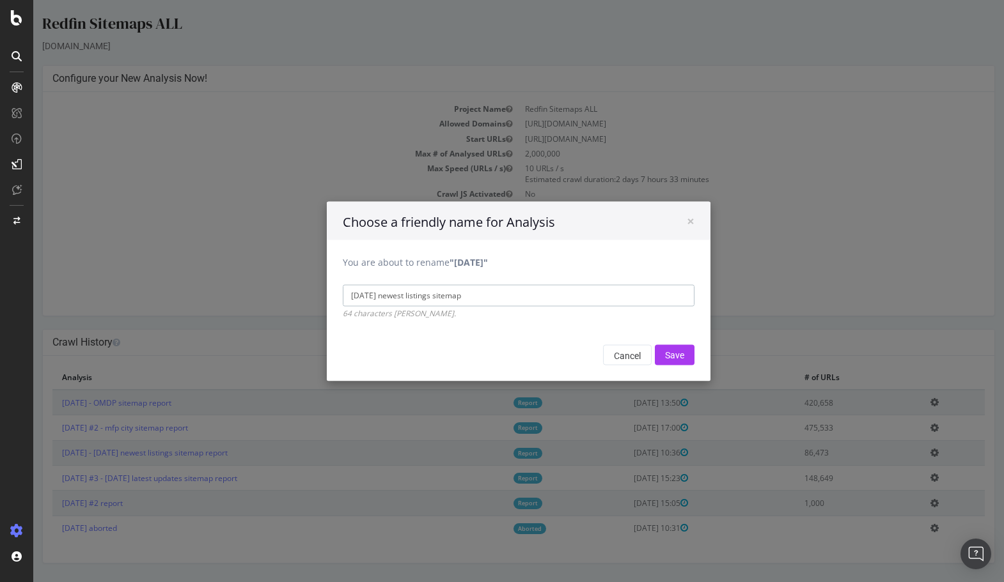
drag, startPoint x: 400, startPoint y: 296, endPoint x: 322, endPoint y: 295, distance: 78.6
click at [322, 295] on div "× Choose a friendly name for Analysis You are about to rename "2025 Sep. 8th" 2…" at bounding box center [518, 291] width 971 height 582
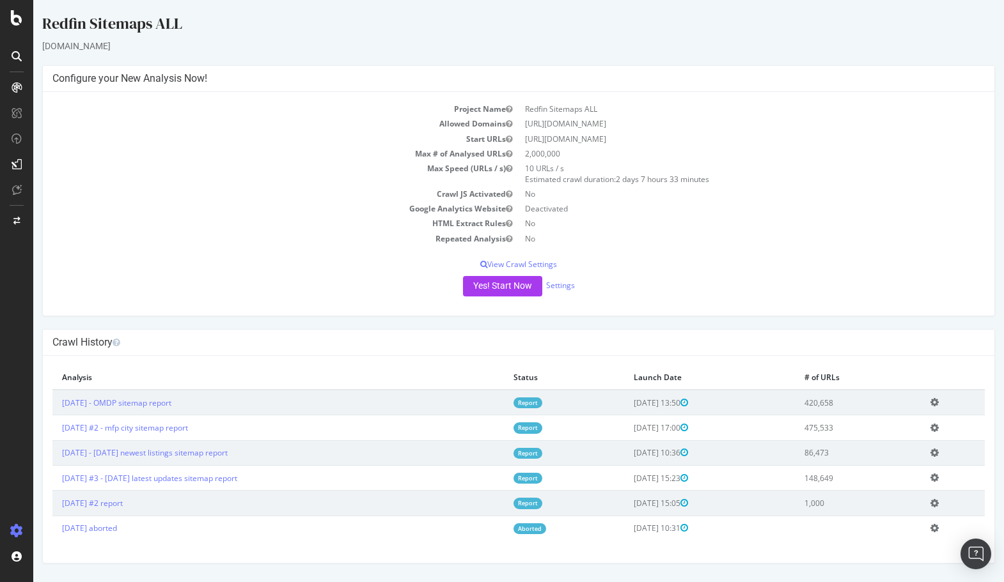
click at [926, 453] on icon at bounding box center [934, 453] width 8 height 10
click at [861, 472] on link "Edit name" at bounding box center [887, 472] width 102 height 17
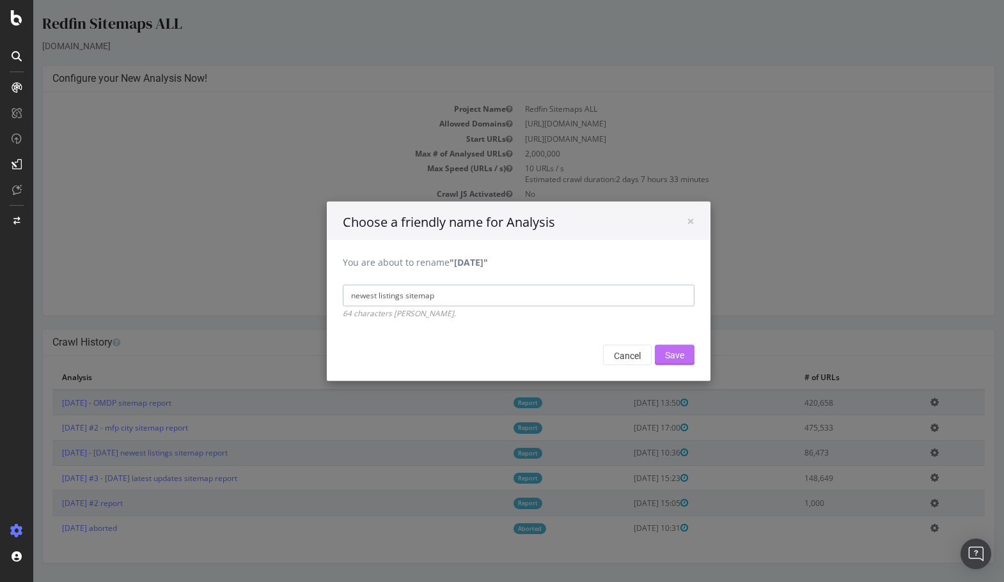
type input "newest listings sitemap"
click at [683, 358] on input "Save" at bounding box center [675, 355] width 40 height 20
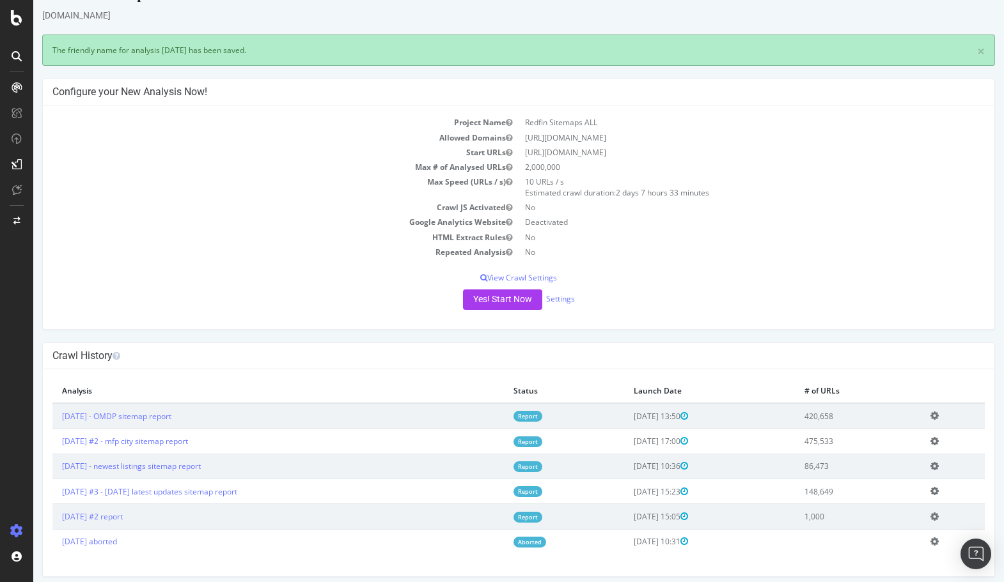
scroll to position [38, 0]
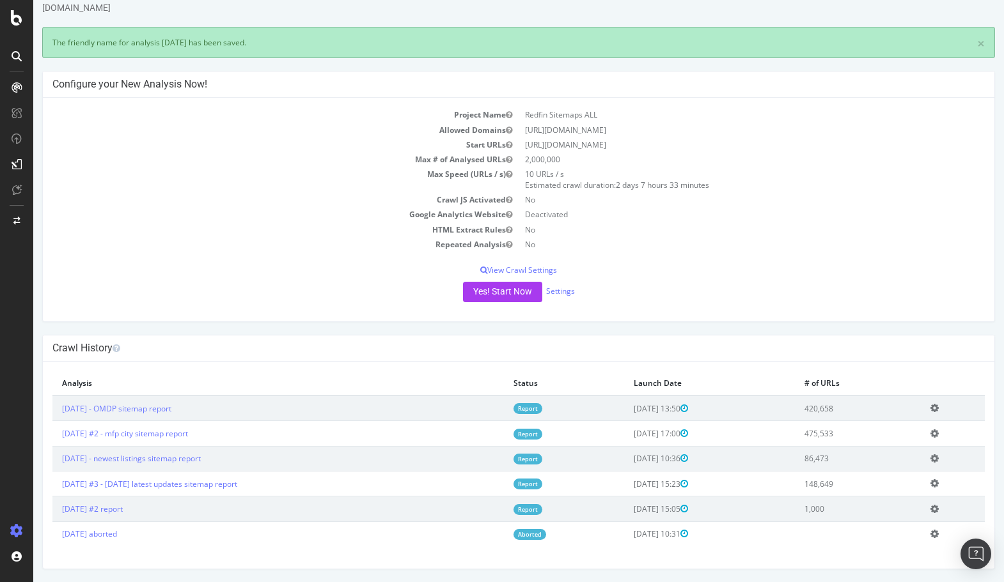
click at [926, 473] on icon at bounding box center [934, 484] width 8 height 10
click at [893, 473] on link "Edit name" at bounding box center [887, 502] width 102 height 17
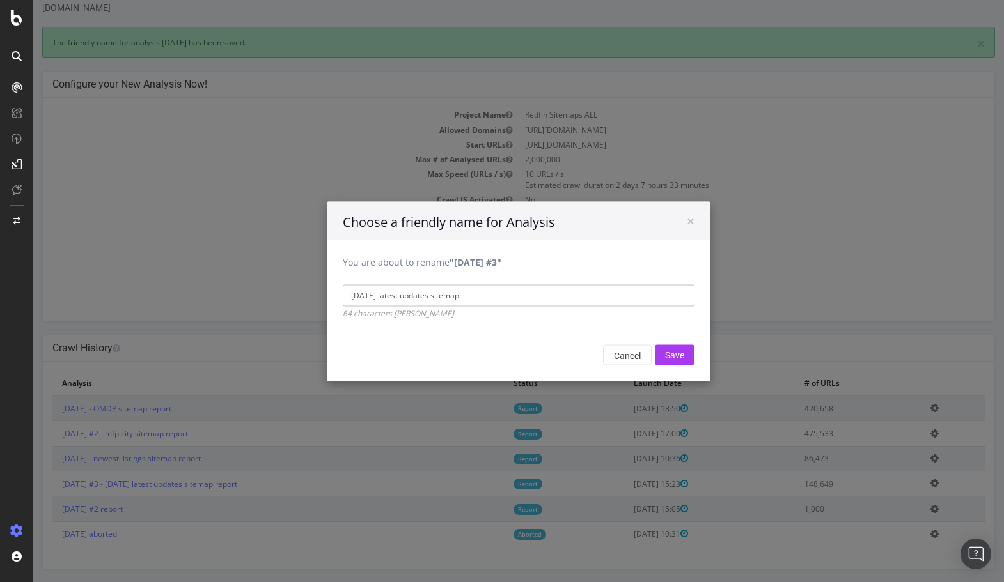
drag, startPoint x: 399, startPoint y: 298, endPoint x: 340, endPoint y: 295, distance: 58.9
click at [340, 295] on div "You are about to rename "2025 Sep. 4th #3" 2025 Sep 4th latest updates sitemap …" at bounding box center [519, 279] width 384 height 79
type input "latest updates sitemap"
click at [678, 352] on input "Save" at bounding box center [675, 355] width 40 height 20
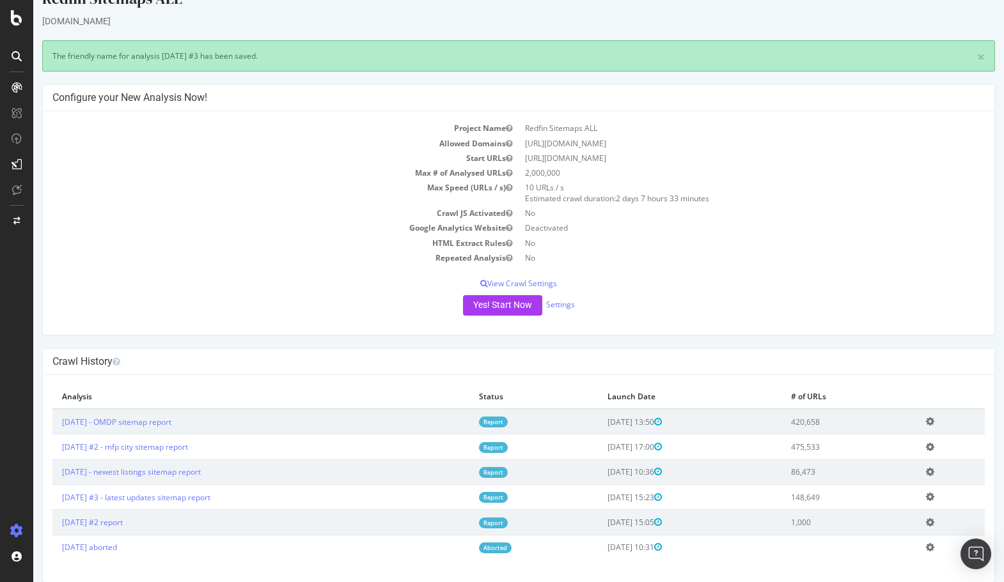
scroll to position [32, 0]
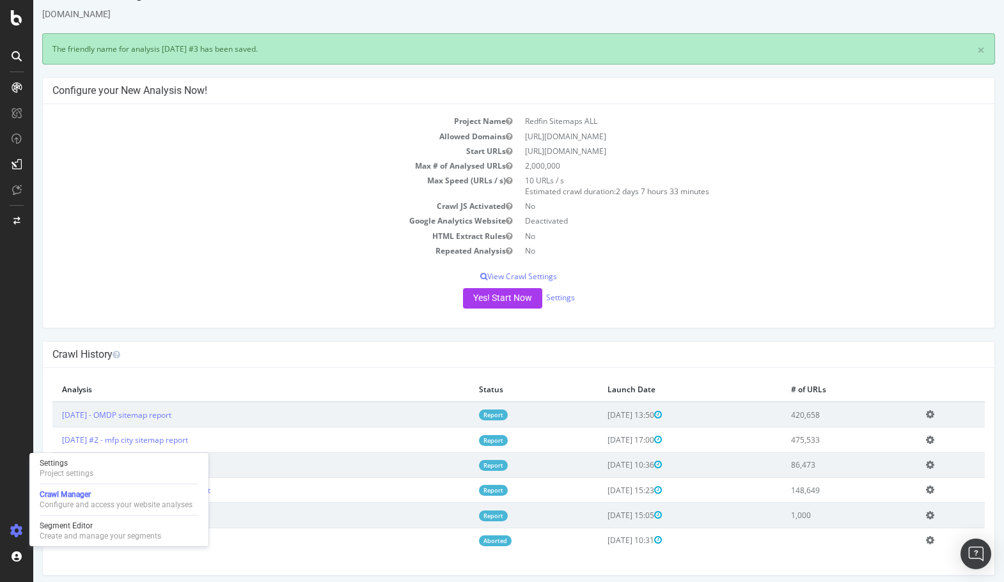
click at [374, 357] on h4 "Crawl History" at bounding box center [518, 354] width 932 height 13
click at [240, 473] on td "[DATE] aborted" at bounding box center [260, 540] width 417 height 25
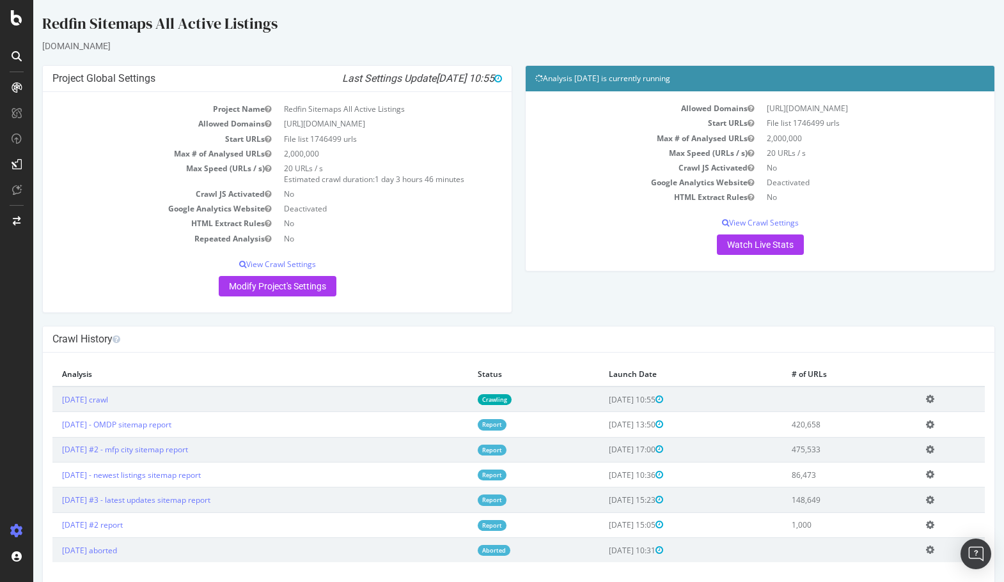
scroll to position [16, 0]
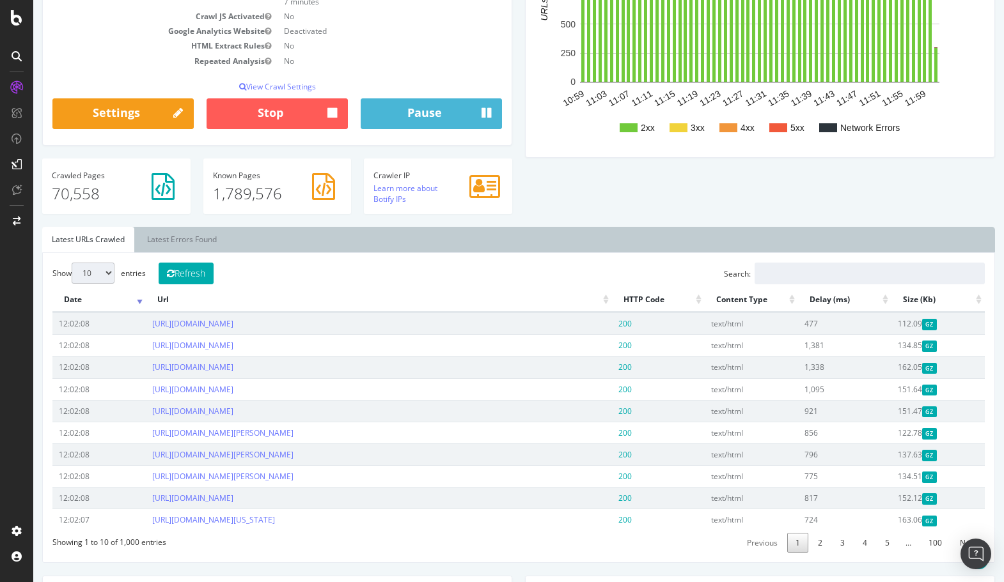
scroll to position [171, 0]
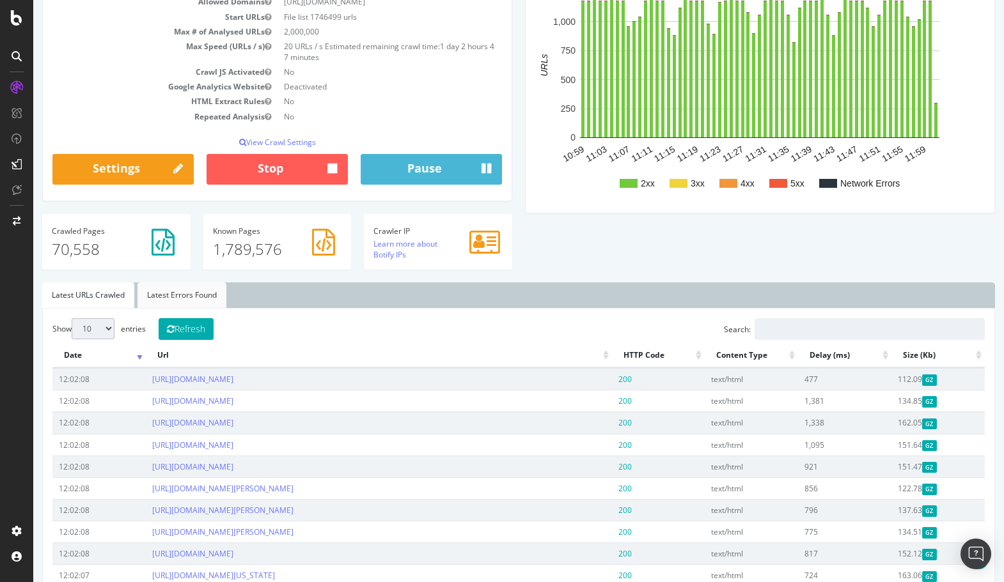
click at [196, 295] on link "Latest Errors Found" at bounding box center [181, 296] width 89 height 26
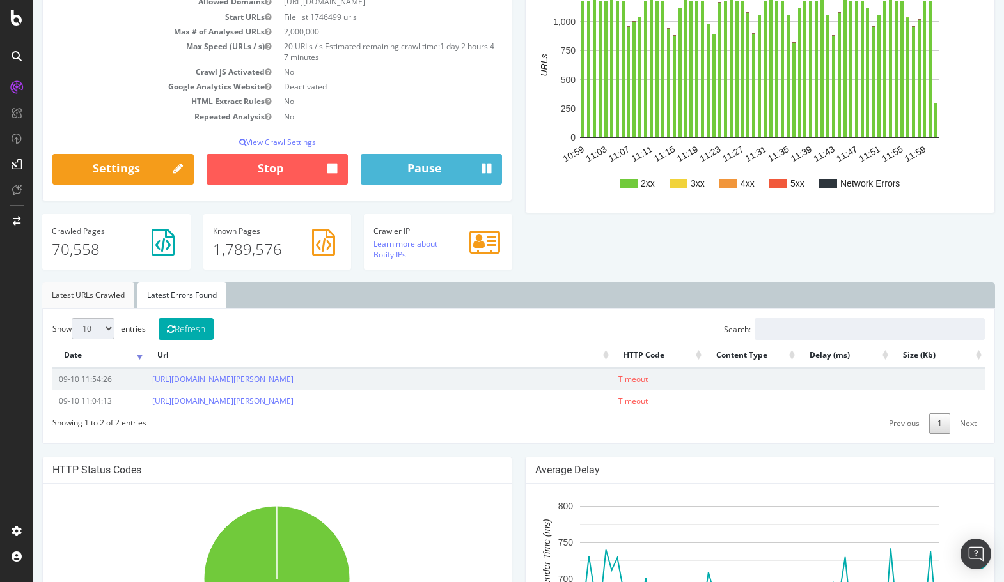
click at [109, 292] on link "Latest URLs Crawled" at bounding box center [88, 296] width 92 height 26
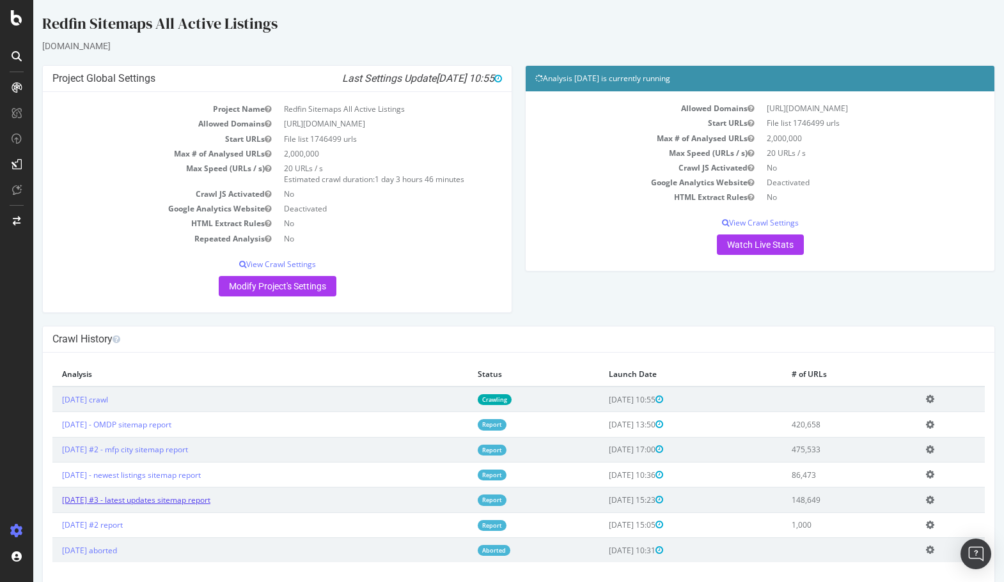
click at [183, 499] on link "[DATE] #3 - latest updates sitemap report" at bounding box center [136, 500] width 148 height 11
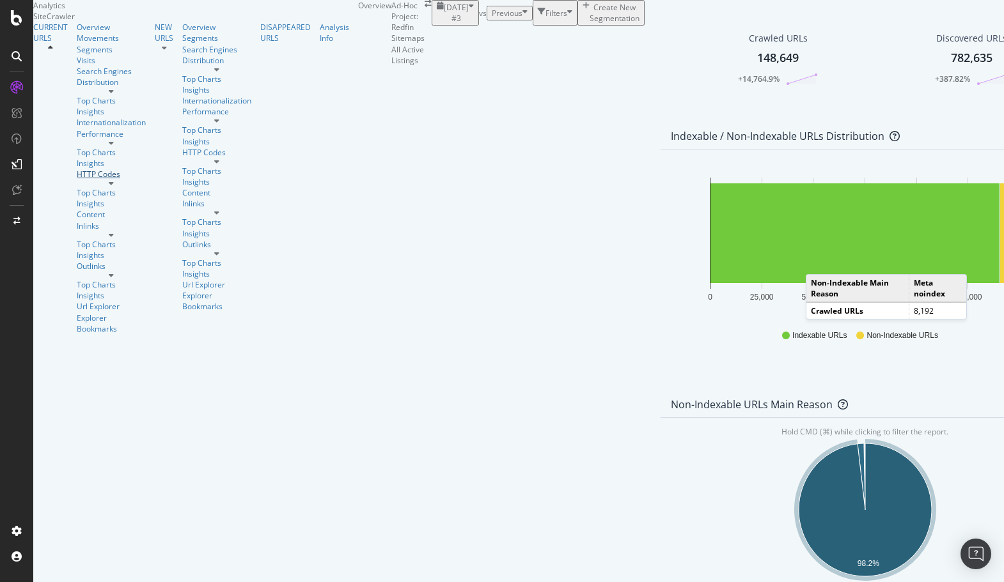
click at [77, 180] on div "HTTP Codes" at bounding box center [111, 174] width 69 height 11
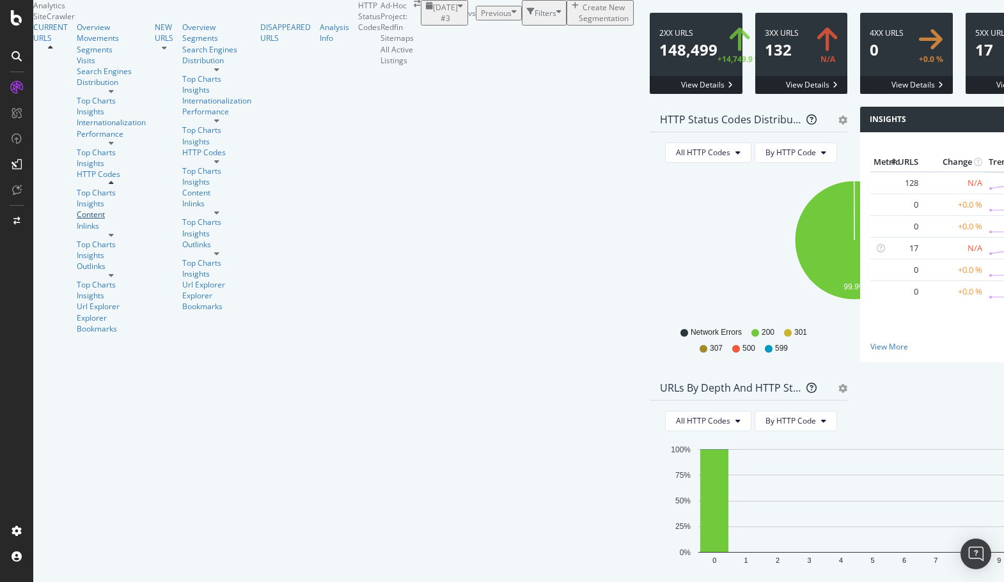
click at [77, 220] on div "Content" at bounding box center [111, 214] width 69 height 11
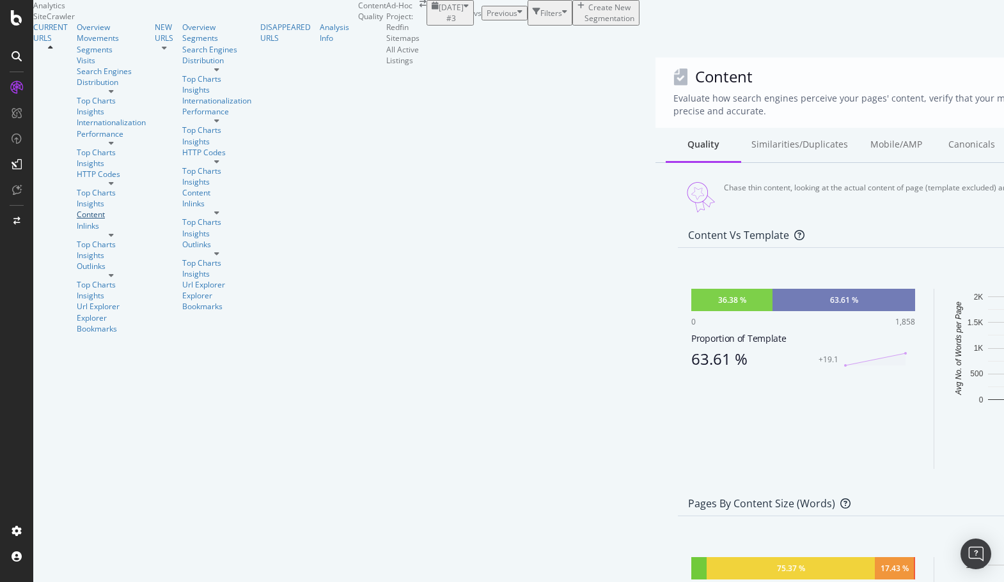
scroll to position [267, 0]
